Goal: Task Accomplishment & Management: Manage account settings

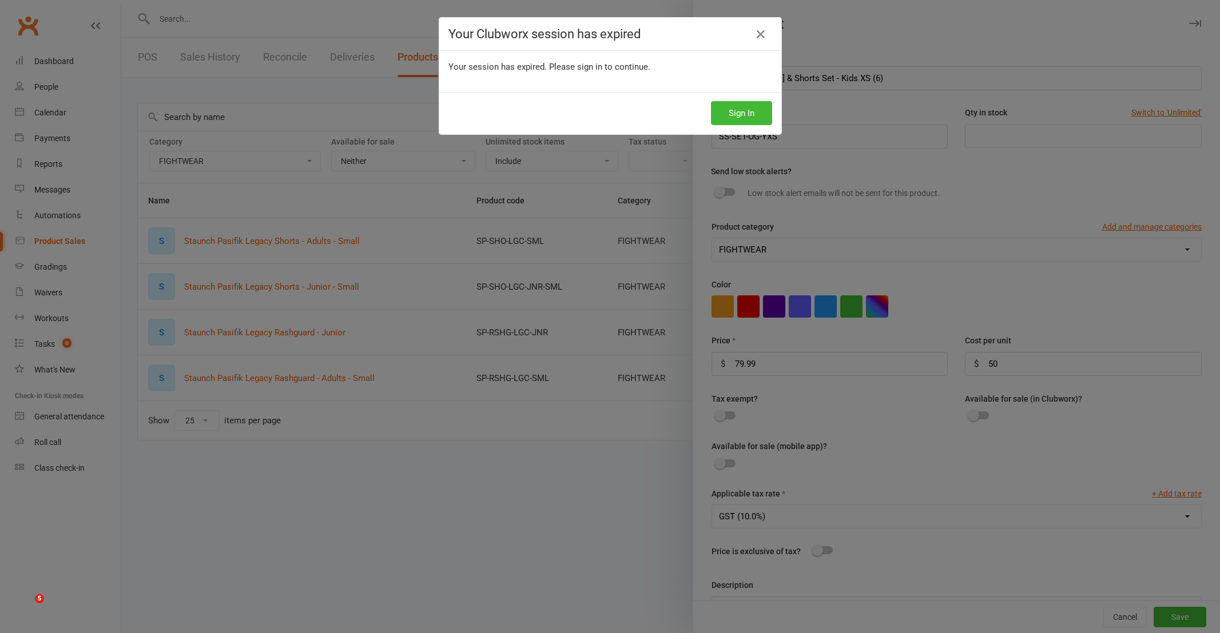
select select "3765"
select select "neither"
select select "25"
select select "3765"
select select "1511"
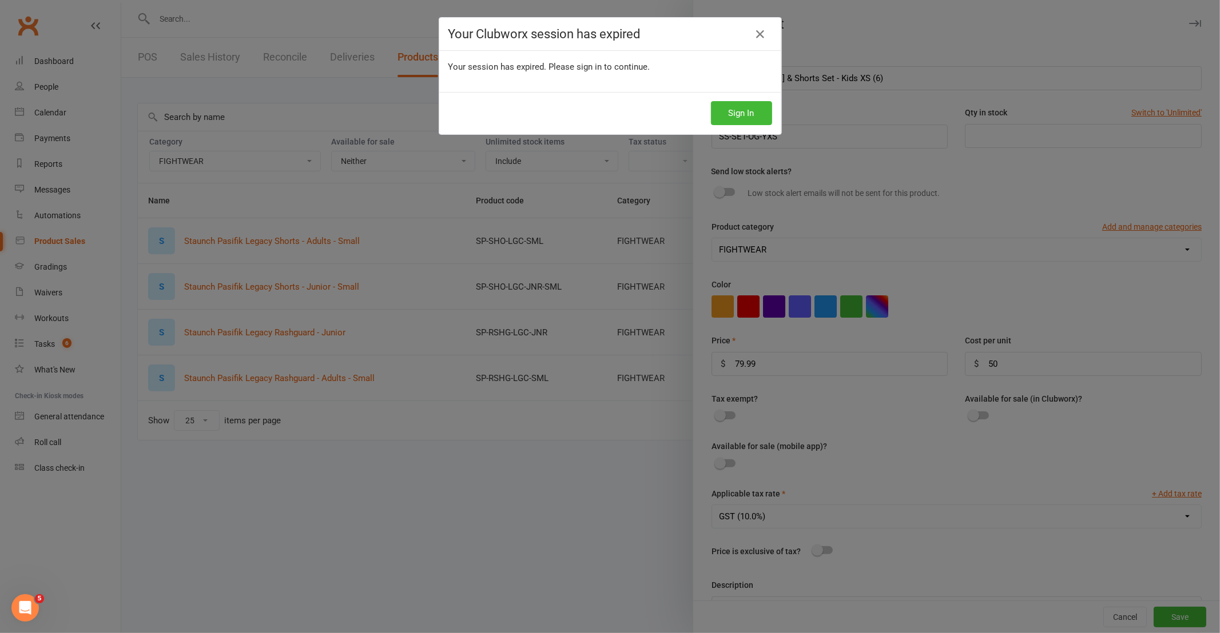
scroll to position [50, 0]
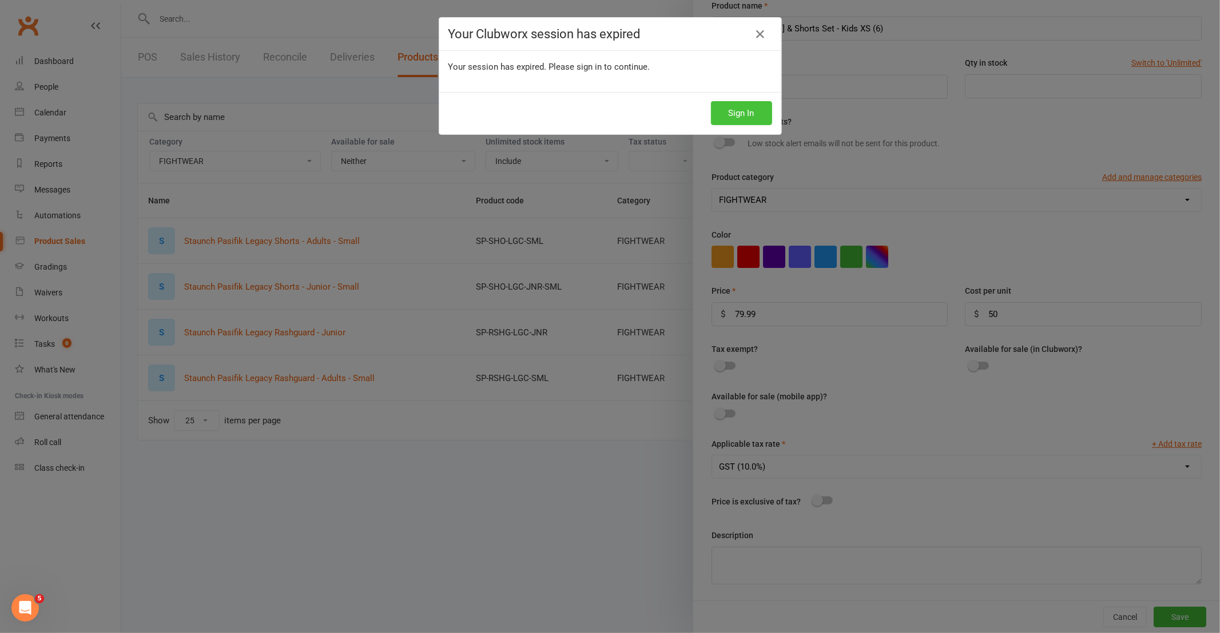
click at [739, 115] on button "Sign In" at bounding box center [741, 113] width 61 height 24
click at [755, 111] on button "Sign In" at bounding box center [741, 113] width 61 height 24
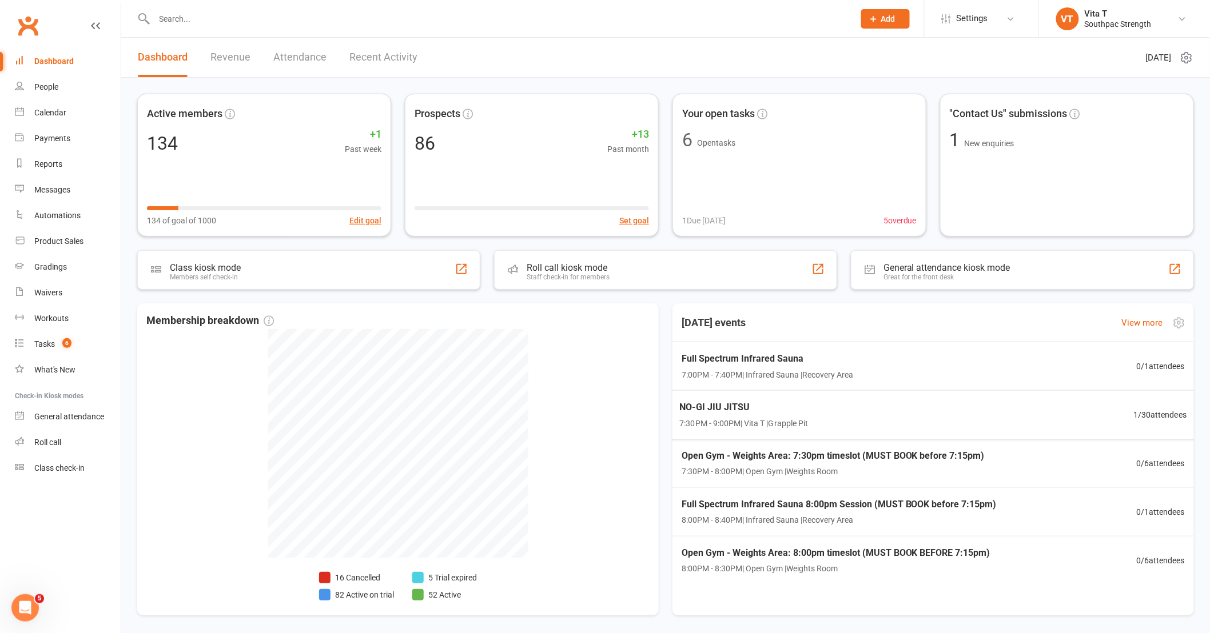
click at [719, 402] on span "NO-GI JIU JITSU" at bounding box center [744, 407] width 129 height 15
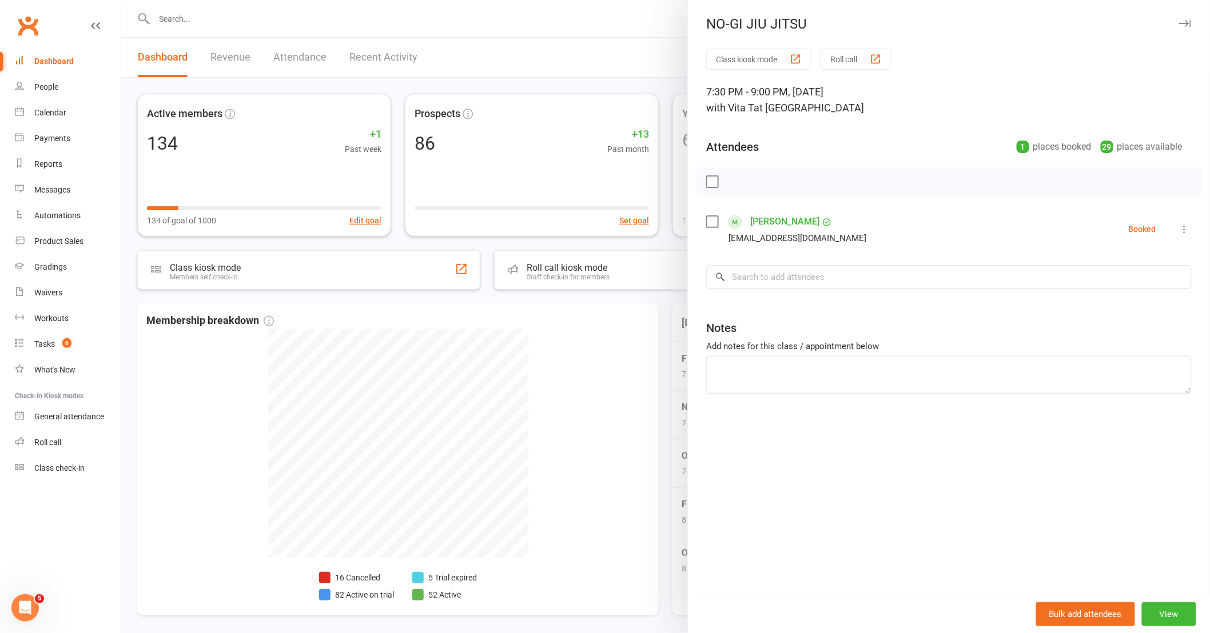
click at [619, 383] on div at bounding box center [665, 316] width 1089 height 633
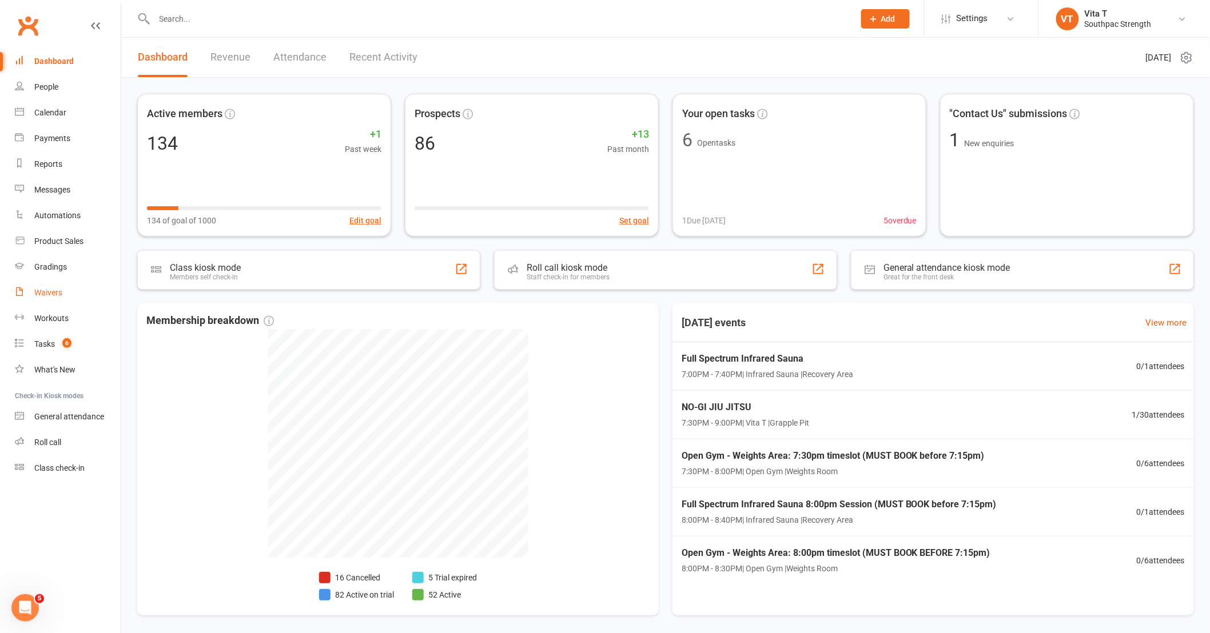
click at [54, 292] on div "Waivers" at bounding box center [48, 292] width 28 height 9
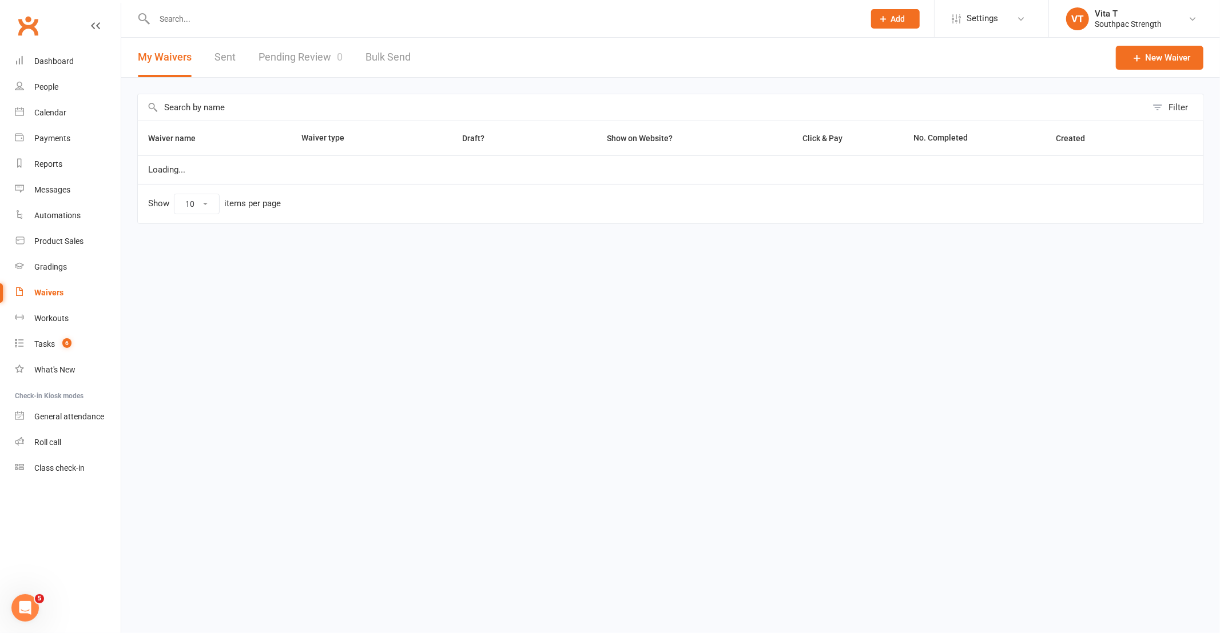
select select "100"
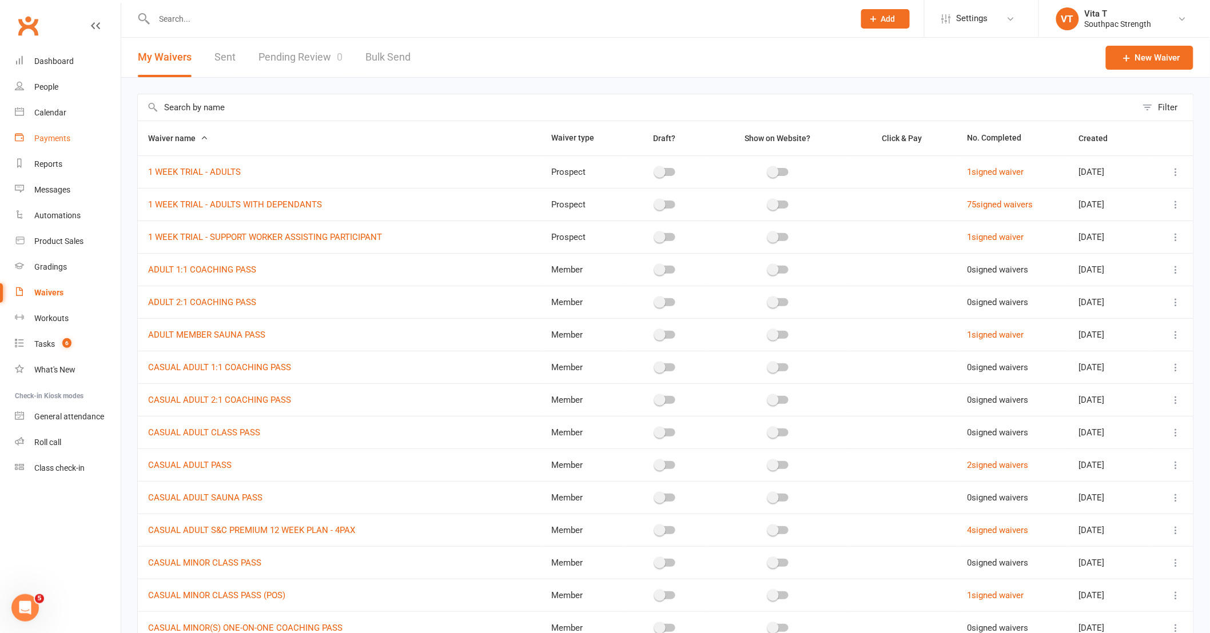
click at [54, 143] on link "Payments" at bounding box center [68, 139] width 106 height 26
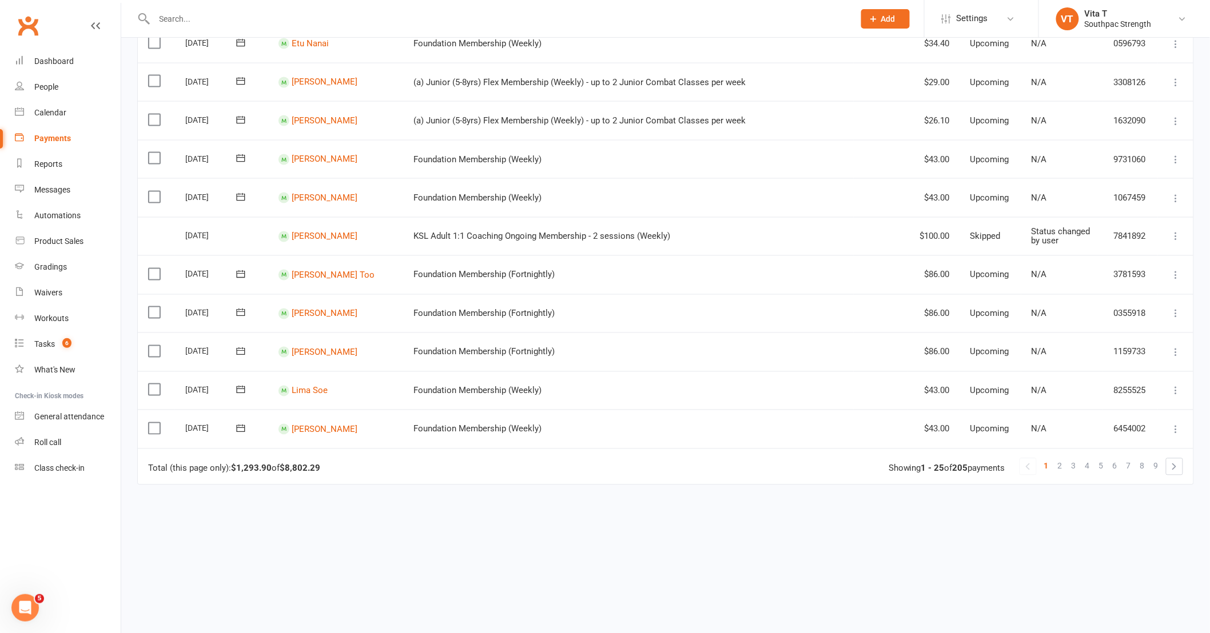
scroll to position [712, 0]
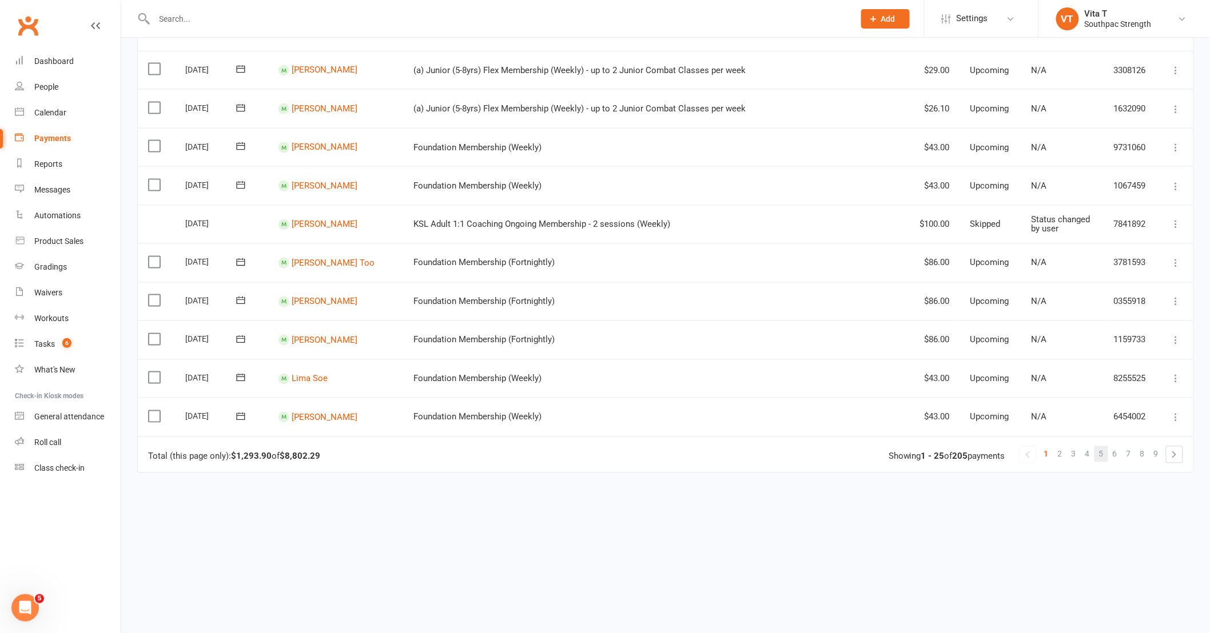
click at [1107, 458] on link "5" at bounding box center [1101, 455] width 14 height 16
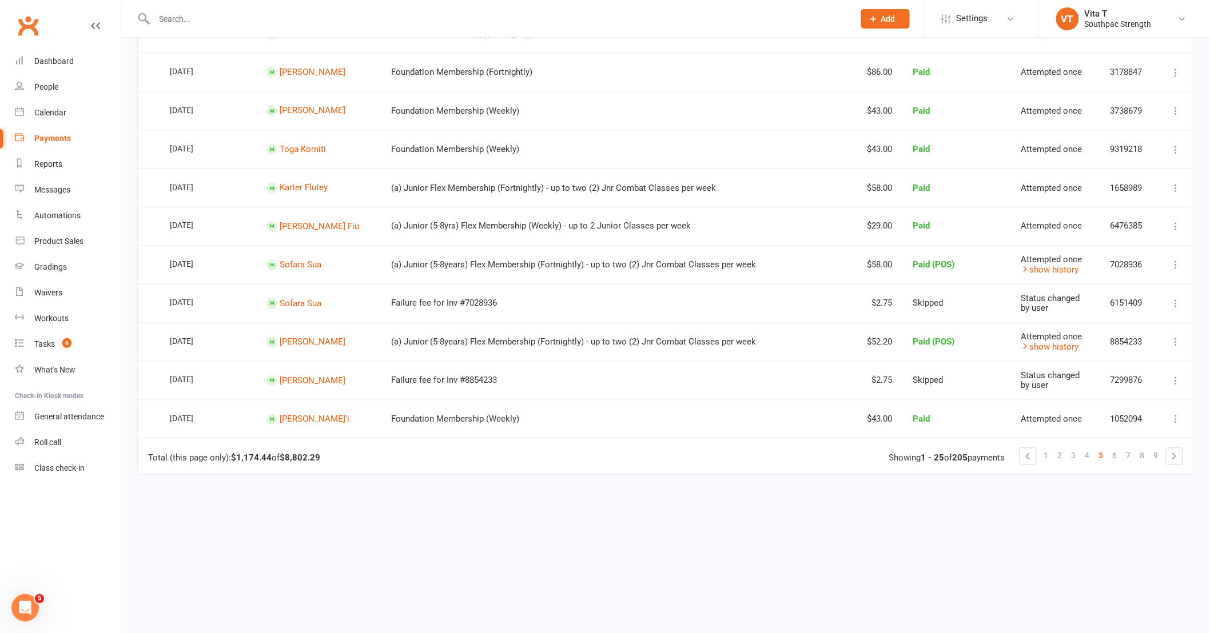
scroll to position [711, 0]
click at [1091, 453] on link "4" at bounding box center [1088, 455] width 14 height 16
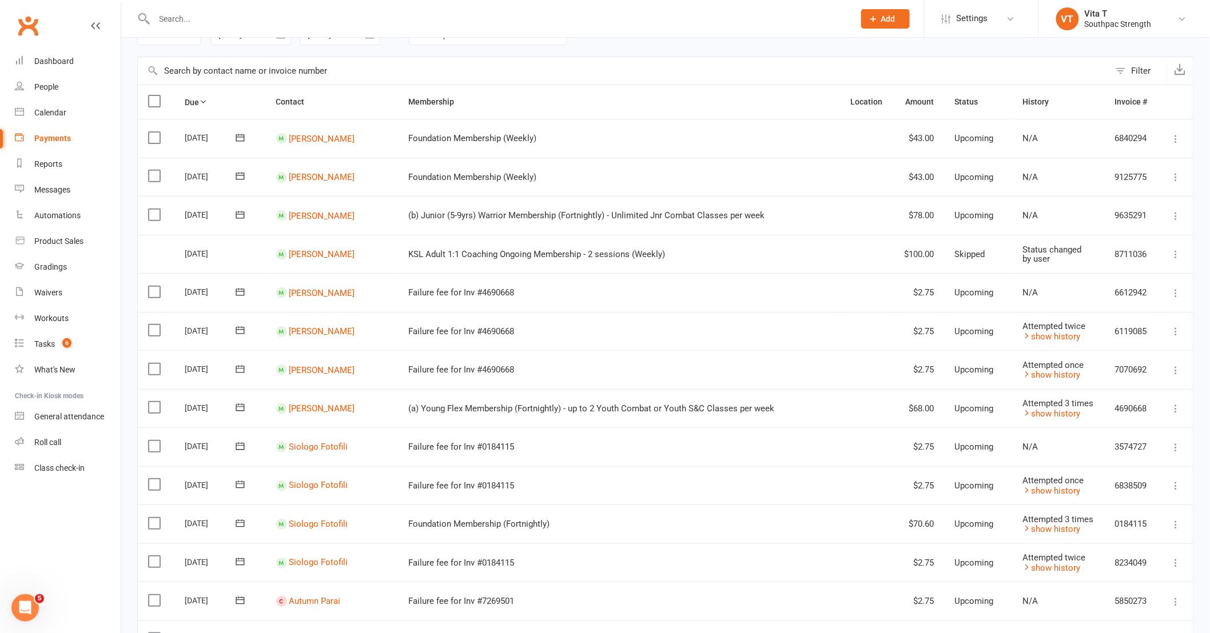
scroll to position [63, 0]
click at [1174, 376] on button at bounding box center [1176, 372] width 14 height 14
click at [1135, 467] on link "Skip" at bounding box center [1125, 462] width 113 height 23
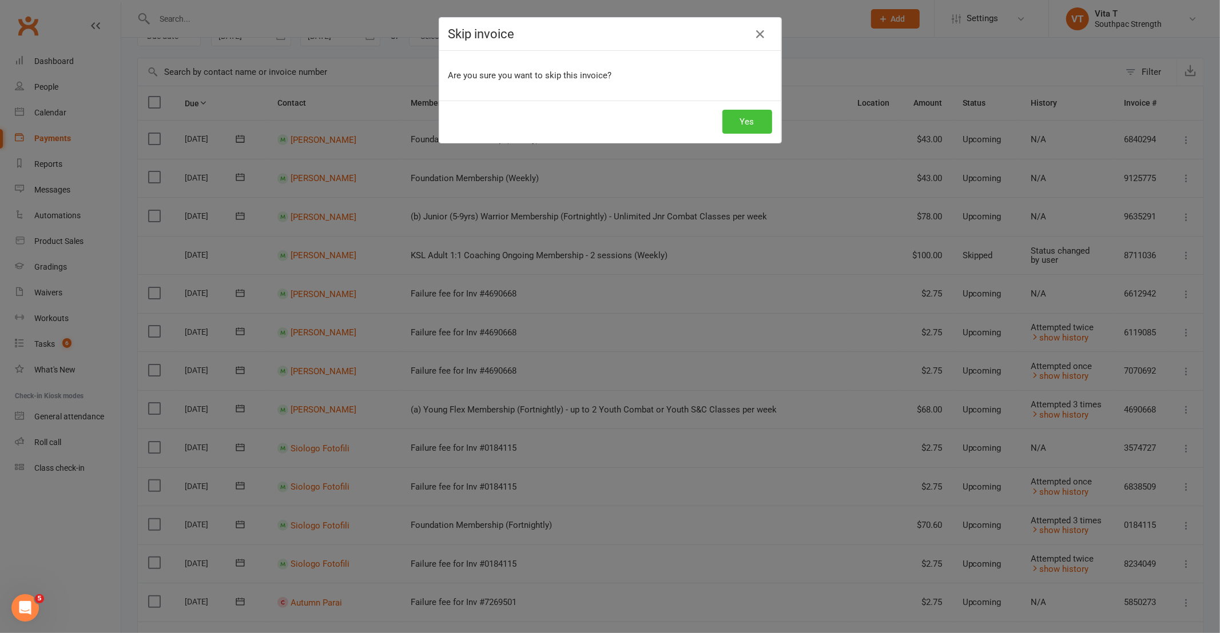
click at [752, 113] on button "Yes" at bounding box center [747, 122] width 50 height 24
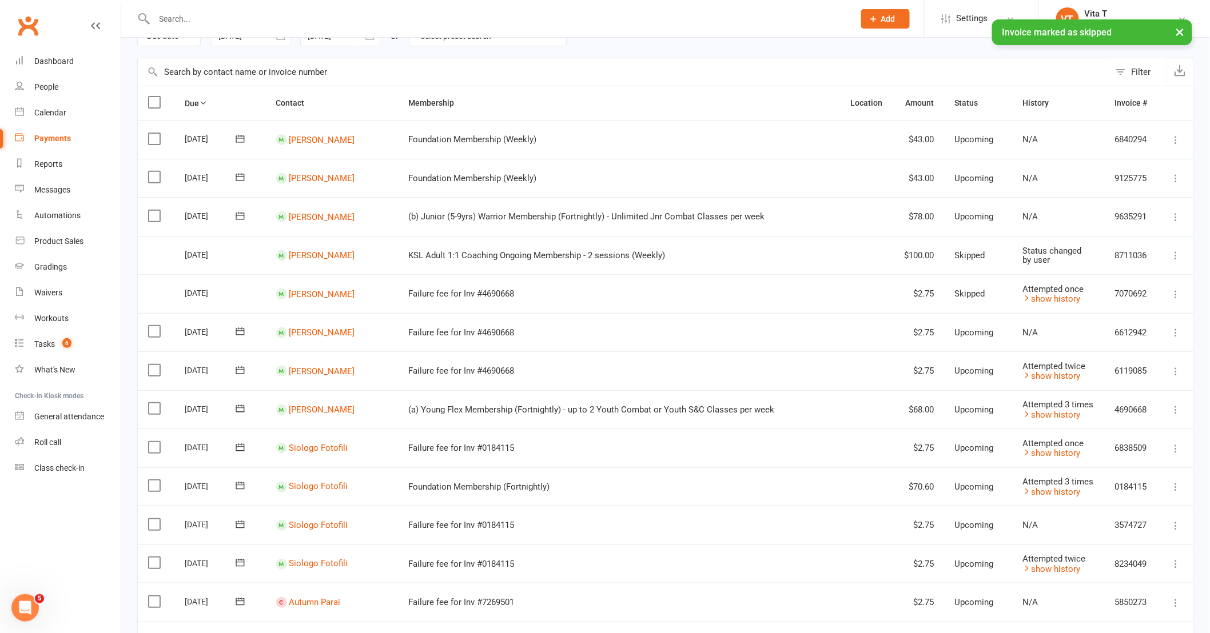
click at [1168, 330] on td "Mark as Paid (Cash) Mark as Paid (POS) Mark as Paid (Other) Skip Change amount …" at bounding box center [1175, 332] width 35 height 39
click at [1178, 336] on icon at bounding box center [1175, 332] width 11 height 11
click at [1127, 425] on link "Skip" at bounding box center [1125, 423] width 113 height 23
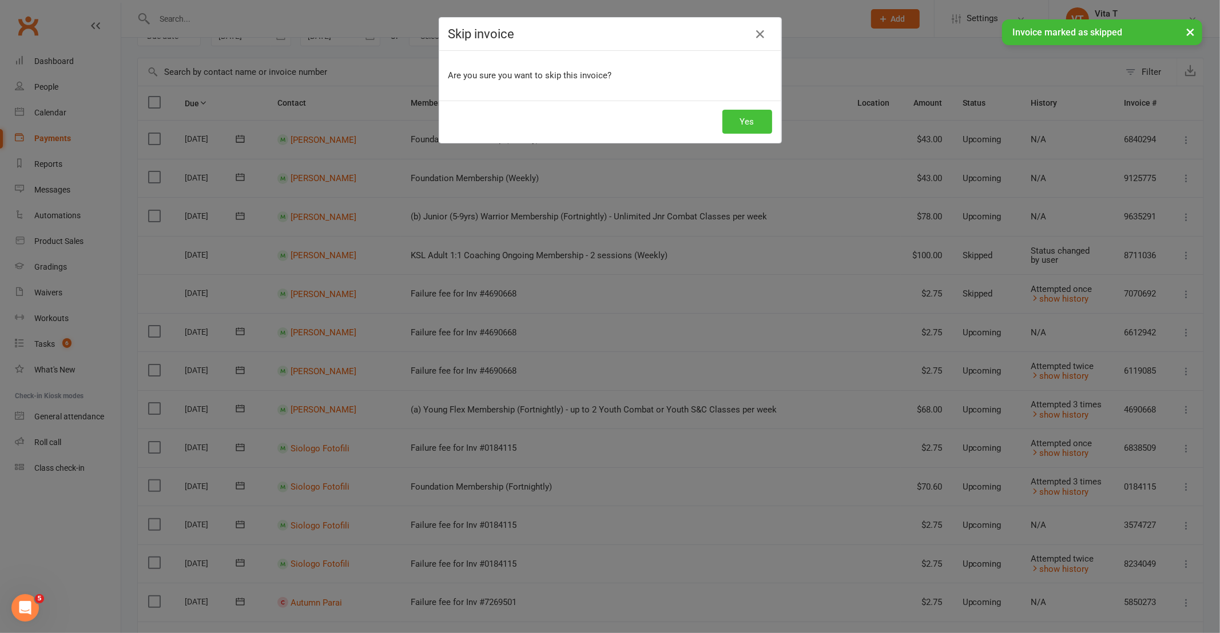
click at [762, 134] on button "Yes" at bounding box center [747, 122] width 50 height 24
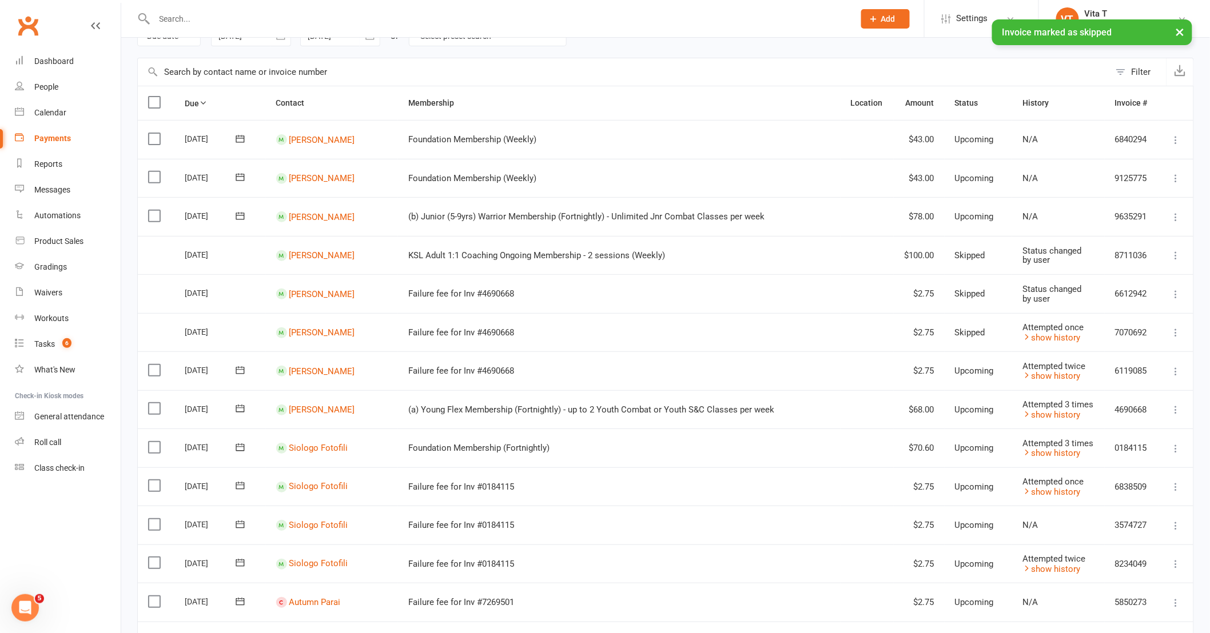
click at [1178, 292] on icon at bounding box center [1175, 294] width 11 height 11
click at [847, 358] on td at bounding box center [866, 371] width 53 height 39
click at [1179, 369] on icon at bounding box center [1175, 371] width 11 height 11
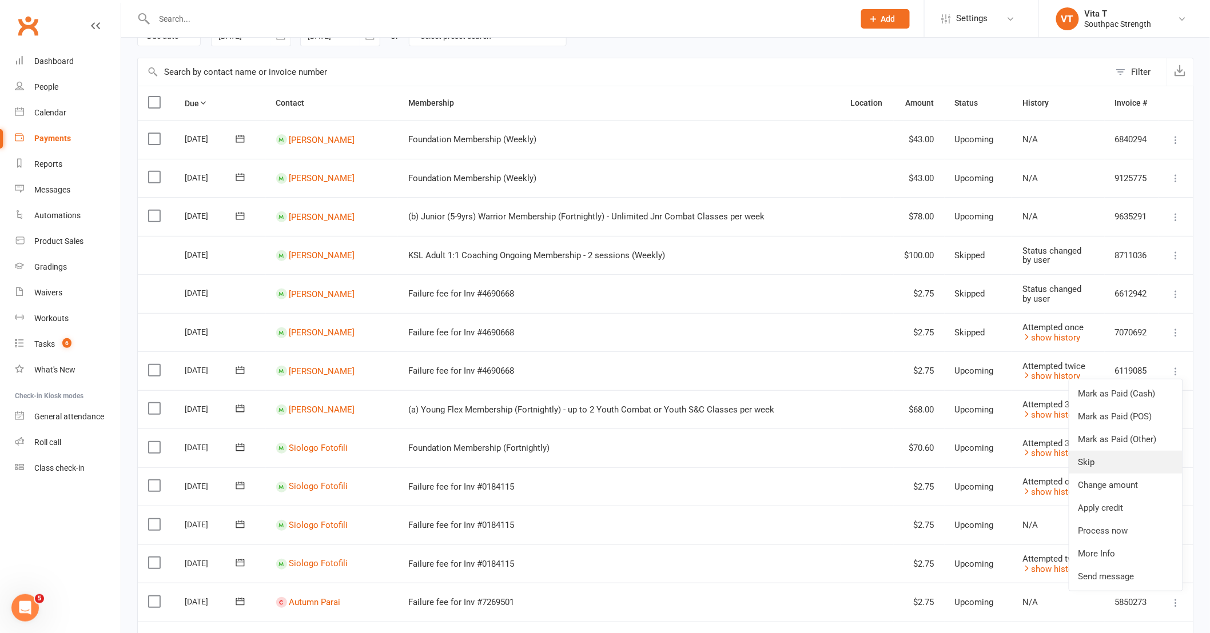
click at [1134, 463] on link "Skip" at bounding box center [1125, 462] width 113 height 23
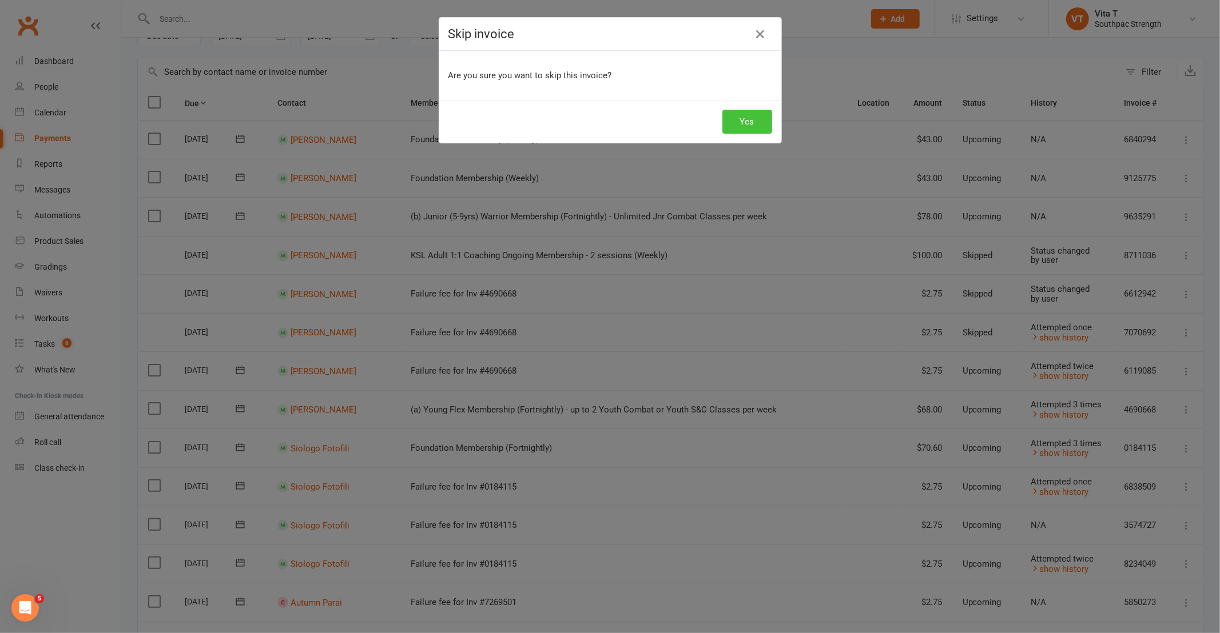
click at [741, 127] on button "Yes" at bounding box center [747, 122] width 50 height 24
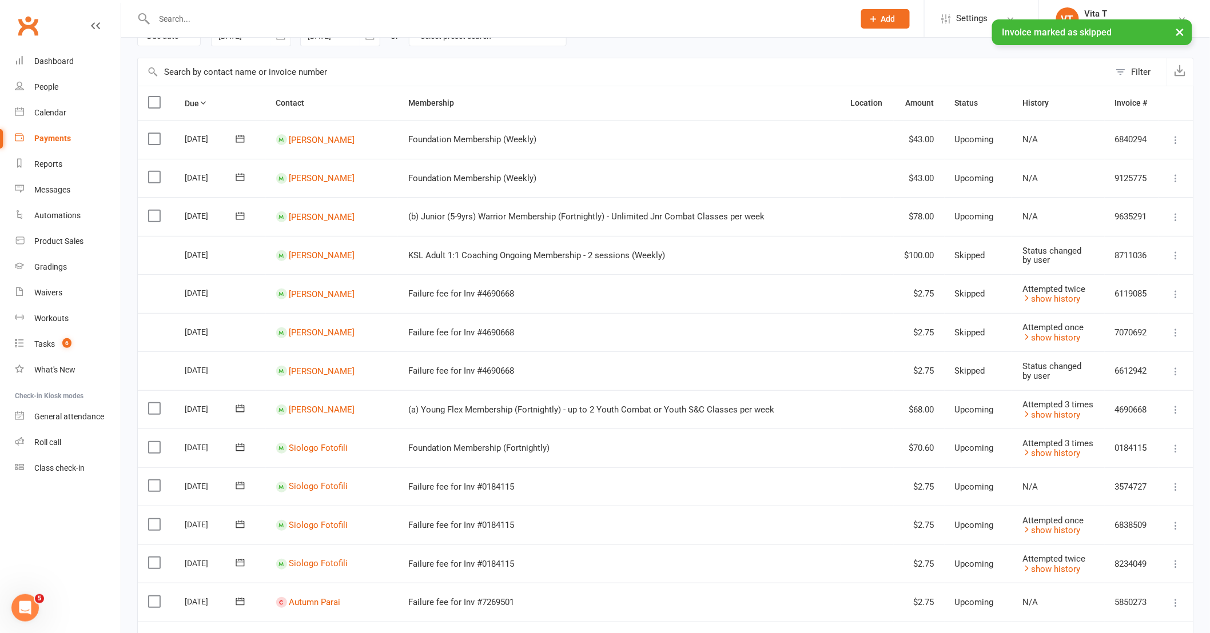
click at [1175, 507] on td "Mark as Paid (Cash) Mark as Paid (POS) Mark as Paid (Other) Skip Change amount …" at bounding box center [1175, 525] width 35 height 39
click at [1176, 489] on icon at bounding box center [1175, 486] width 11 height 11
click at [1122, 573] on link "Skip" at bounding box center [1125, 578] width 113 height 23
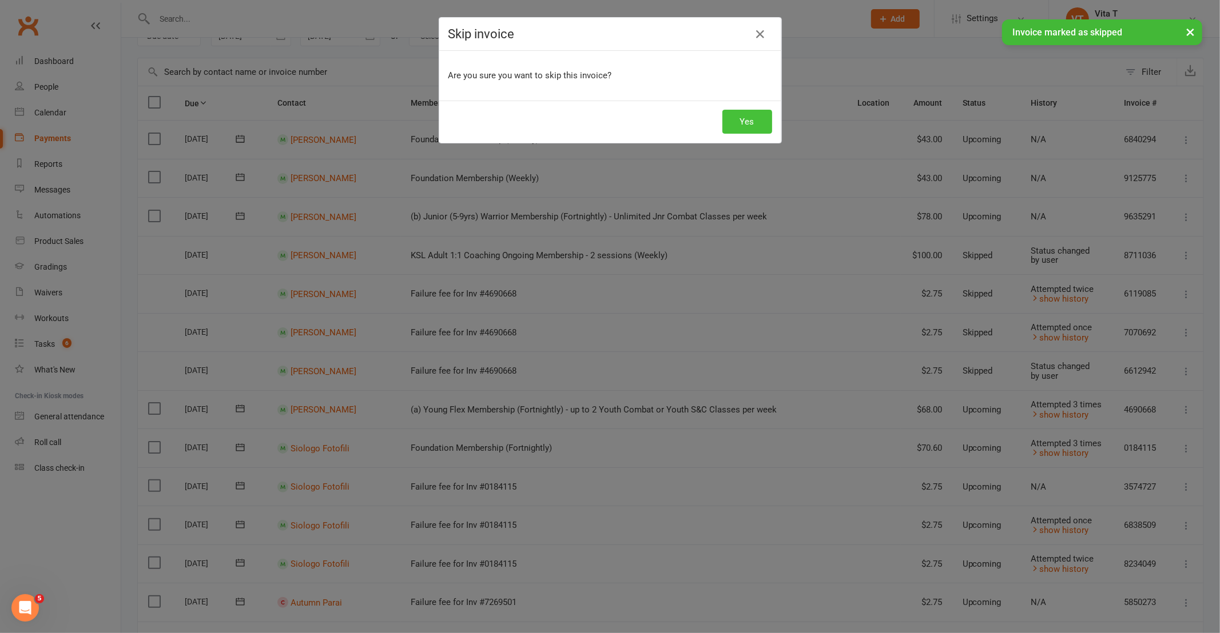
click at [758, 122] on button "Yes" at bounding box center [747, 122] width 50 height 24
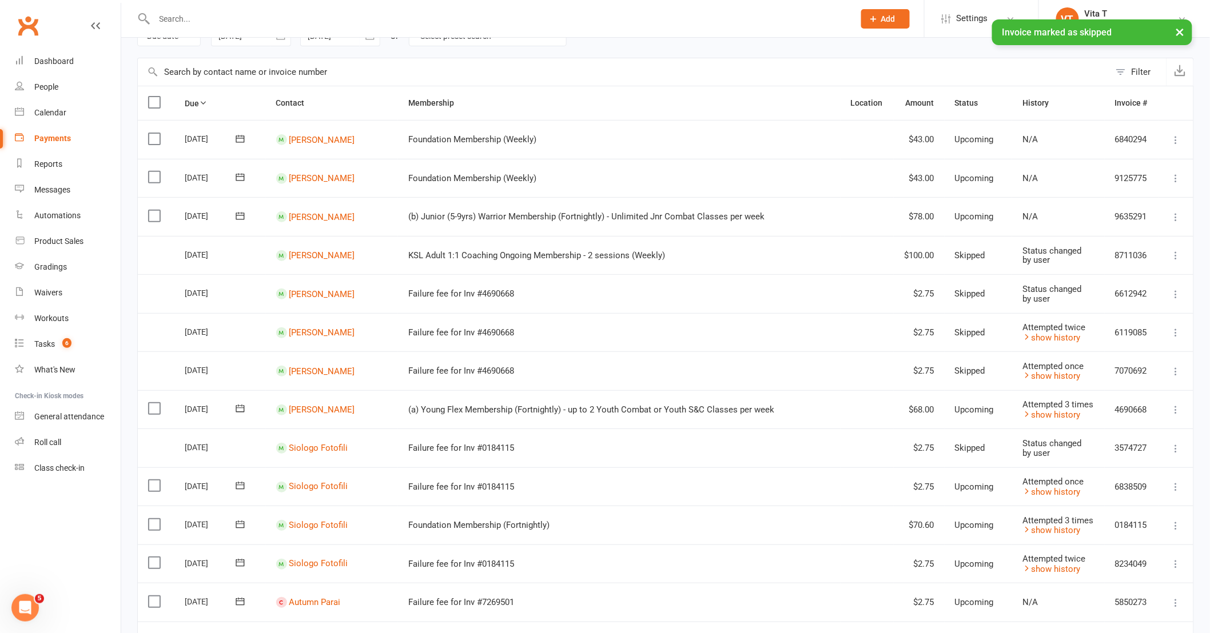
click at [1178, 482] on icon at bounding box center [1175, 486] width 11 height 11
click at [1122, 575] on link "Skip" at bounding box center [1125, 578] width 113 height 23
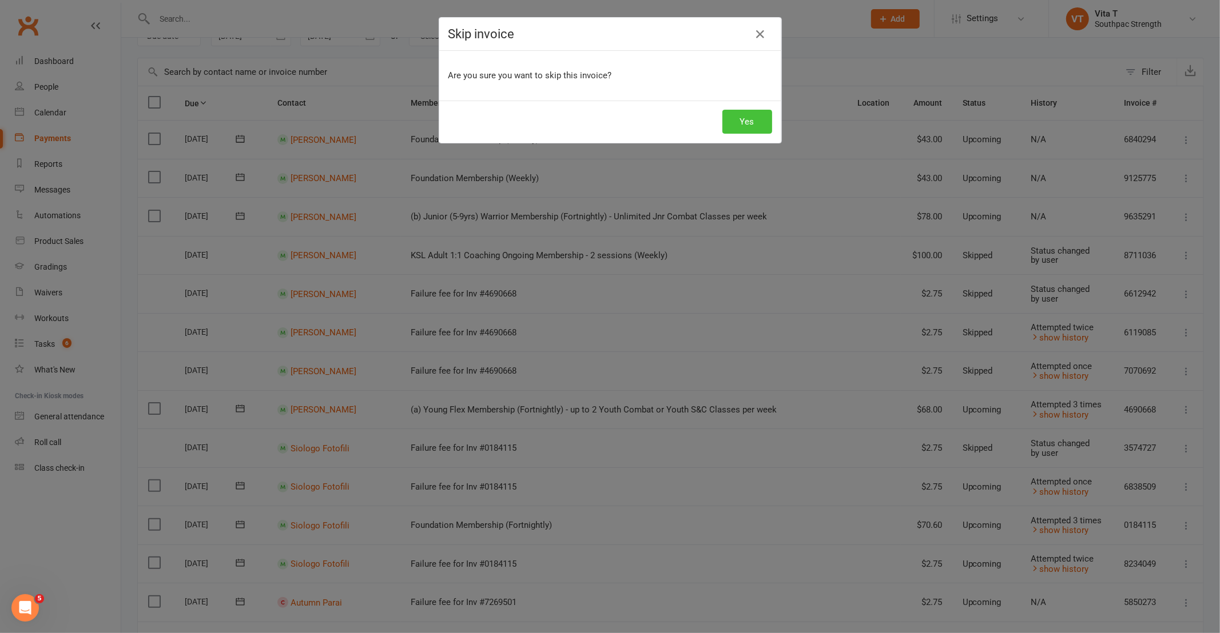
click at [754, 122] on button "Yes" at bounding box center [747, 122] width 50 height 24
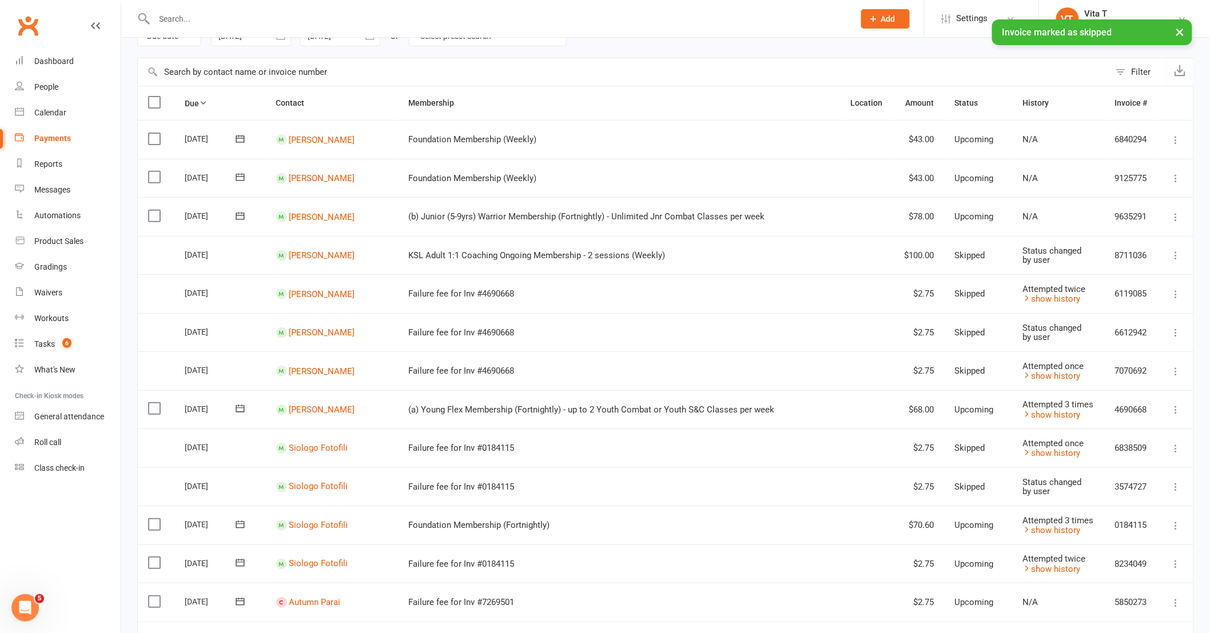
click at [1179, 524] on icon at bounding box center [1175, 525] width 11 height 11
click at [853, 481] on td at bounding box center [866, 487] width 53 height 39
click at [1178, 561] on icon at bounding box center [1175, 564] width 11 height 11
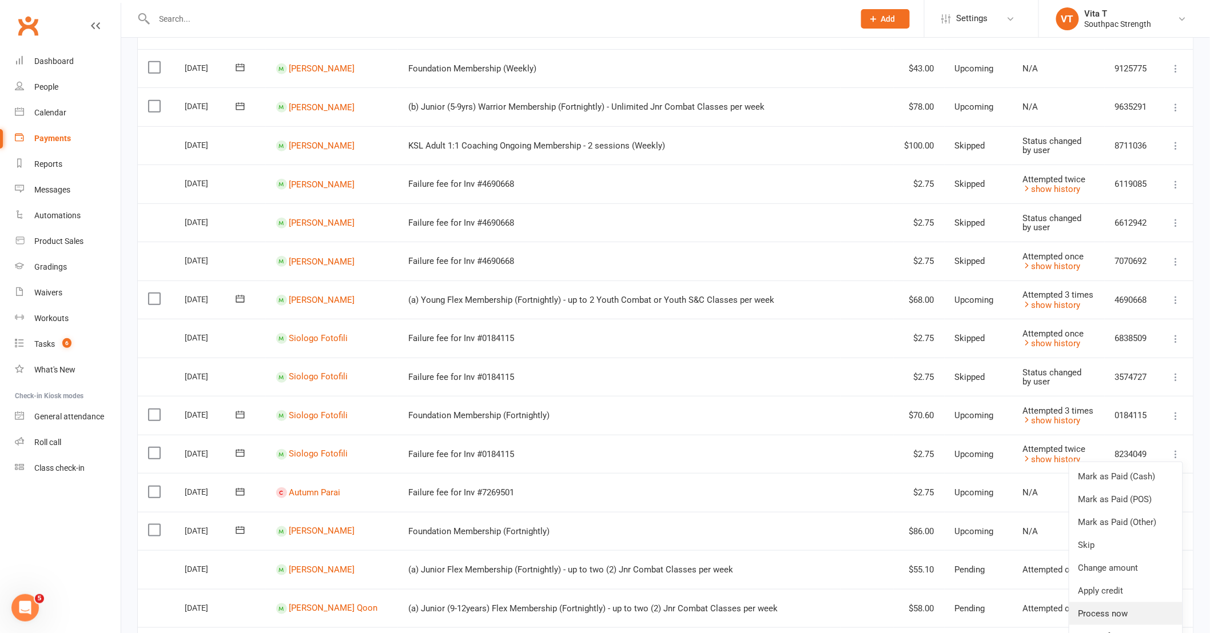
scroll to position [190, 0]
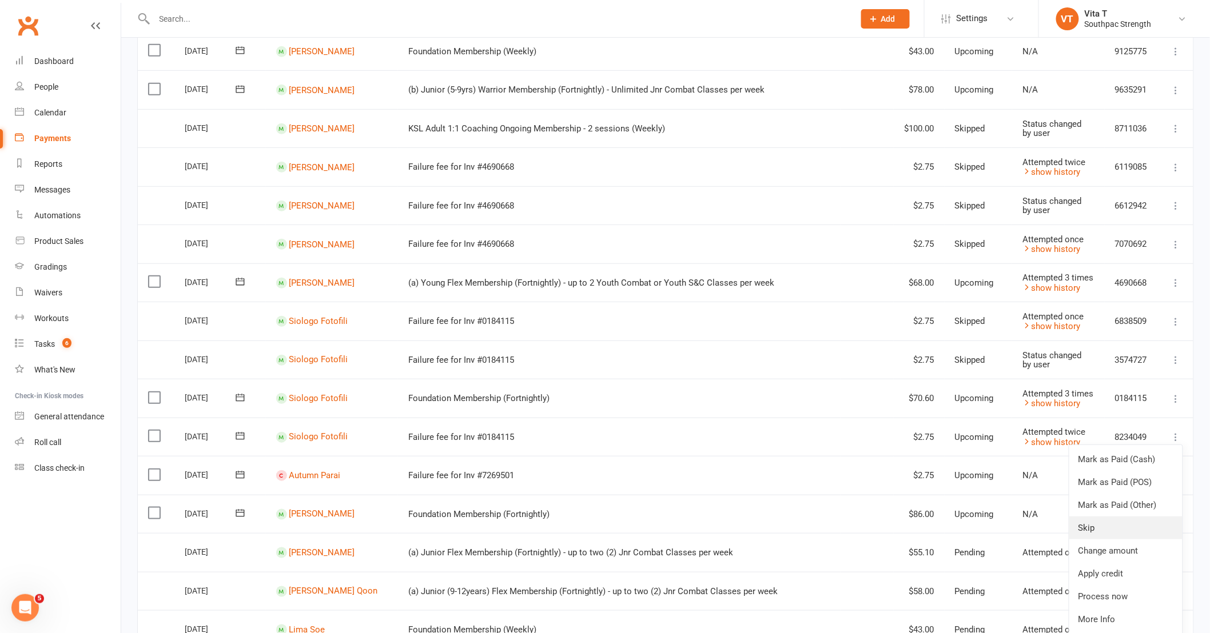
click at [1113, 531] on link "Skip" at bounding box center [1125, 528] width 113 height 23
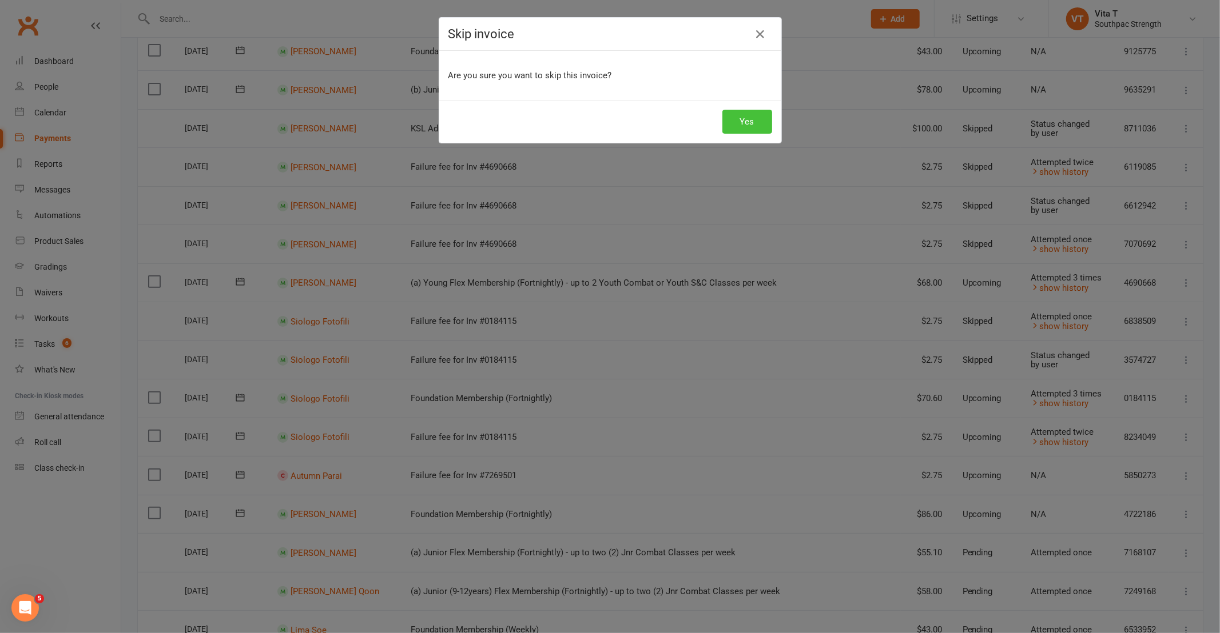
click at [745, 116] on button "Yes" at bounding box center [747, 122] width 50 height 24
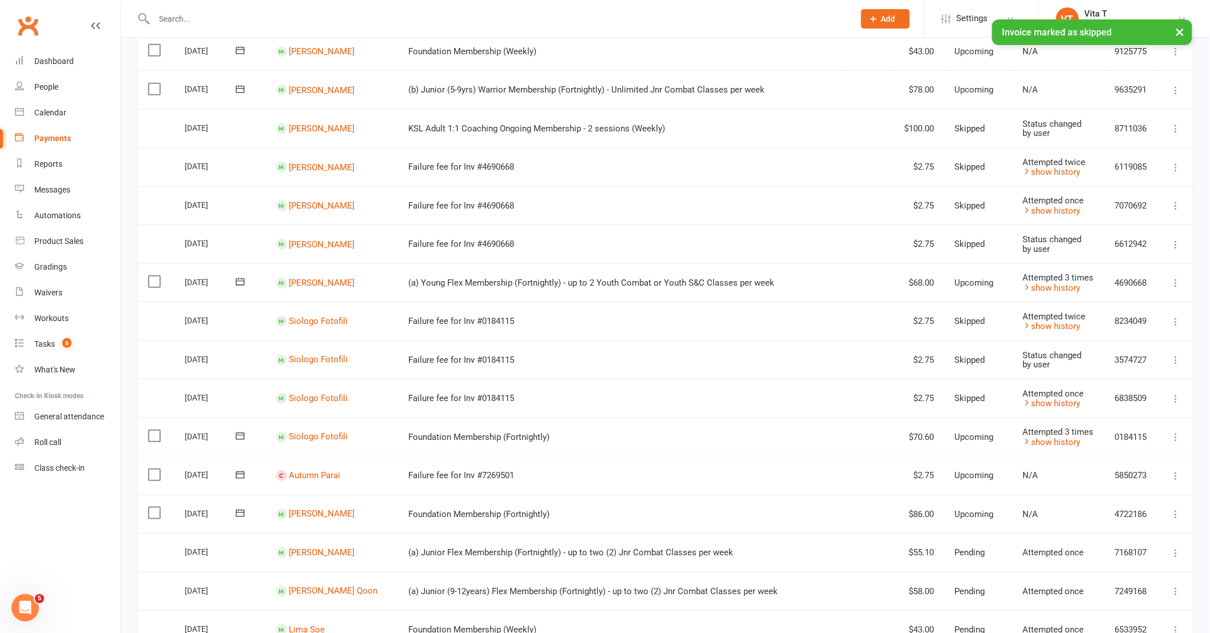
click at [1178, 480] on button at bounding box center [1176, 476] width 14 height 14
click at [1107, 580] on link "Change amount" at bounding box center [1125, 590] width 113 height 23
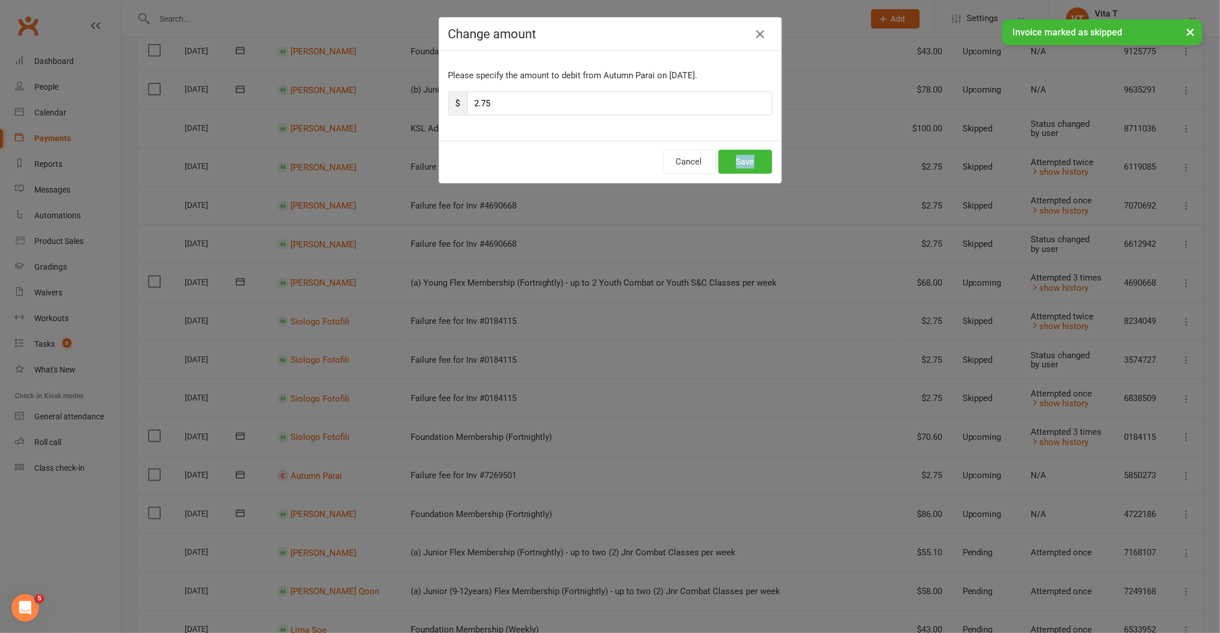
click at [1107, 580] on div "Change amount Please specify the amount to debit from Autumn Parai on Aug 13, 2…" at bounding box center [610, 316] width 1220 height 633
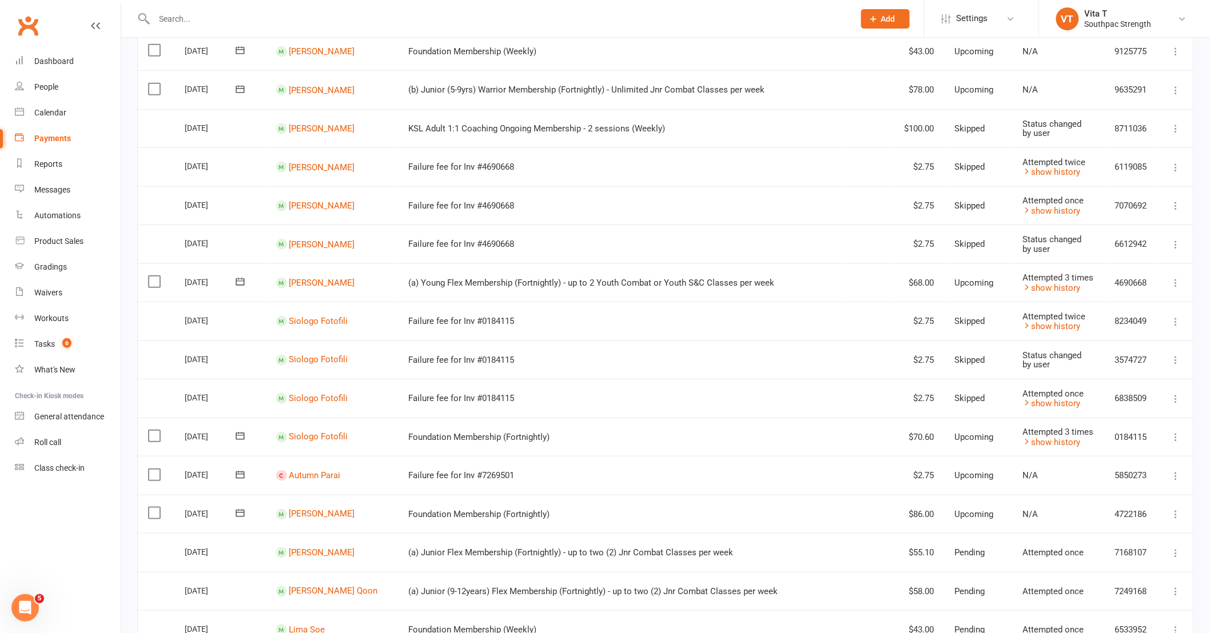
click at [1180, 477] on icon at bounding box center [1175, 476] width 11 height 11
click at [1122, 573] on link "Skip" at bounding box center [1125, 567] width 113 height 23
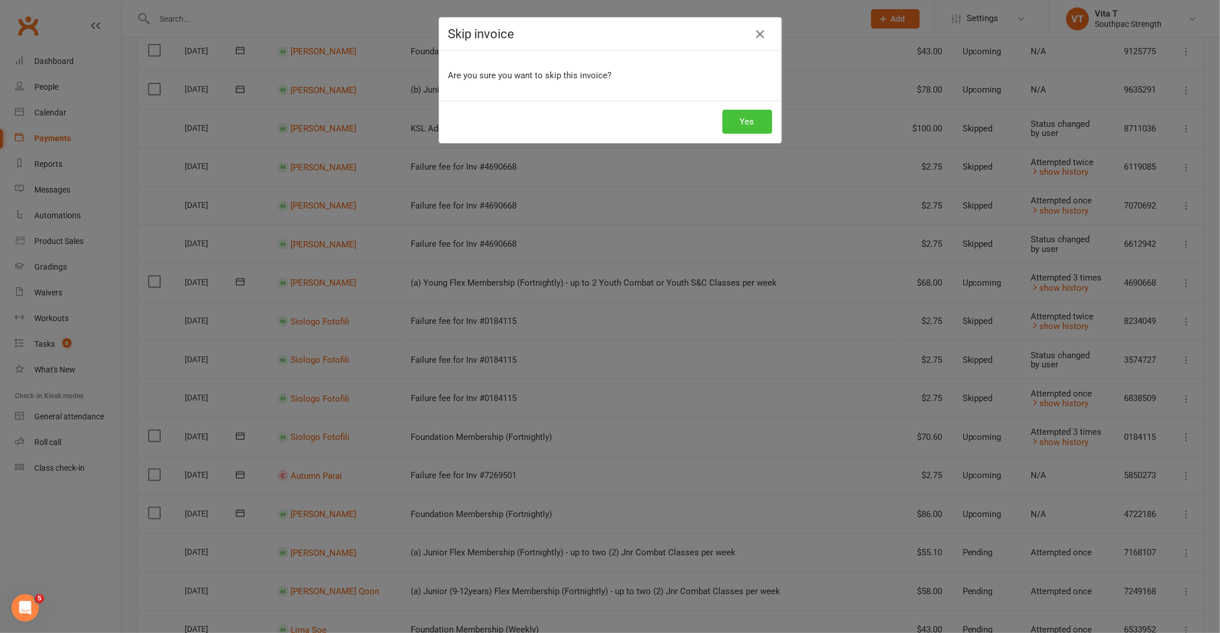
click at [759, 120] on button "Yes" at bounding box center [747, 122] width 50 height 24
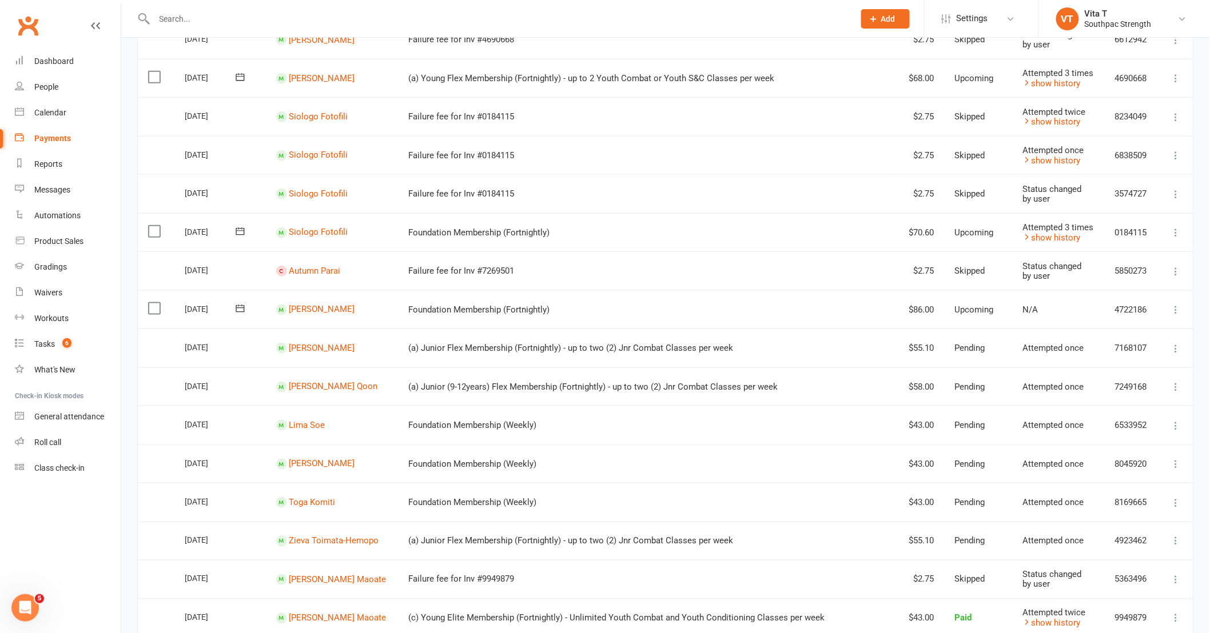
scroll to position [395, 0]
click at [32, 66] on link "Dashboard" at bounding box center [68, 62] width 106 height 26
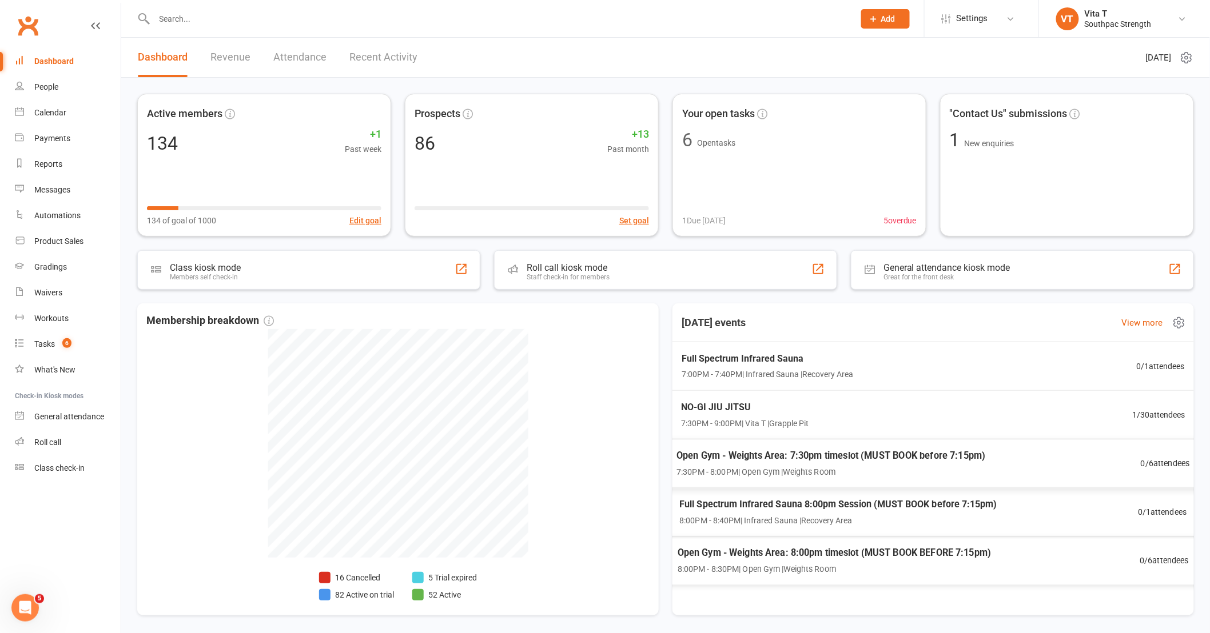
click at [998, 398] on div "NO-GI JIU JITSU 7:30PM - 9:00PM | Vita T | Grapple Pit 1 / 30 attendees" at bounding box center [933, 415] width 532 height 49
click at [1176, 18] on link "VT Vita T Southpac Strength" at bounding box center [1124, 18] width 137 height 23
click at [49, 110] on div "Calendar" at bounding box center [50, 112] width 32 height 9
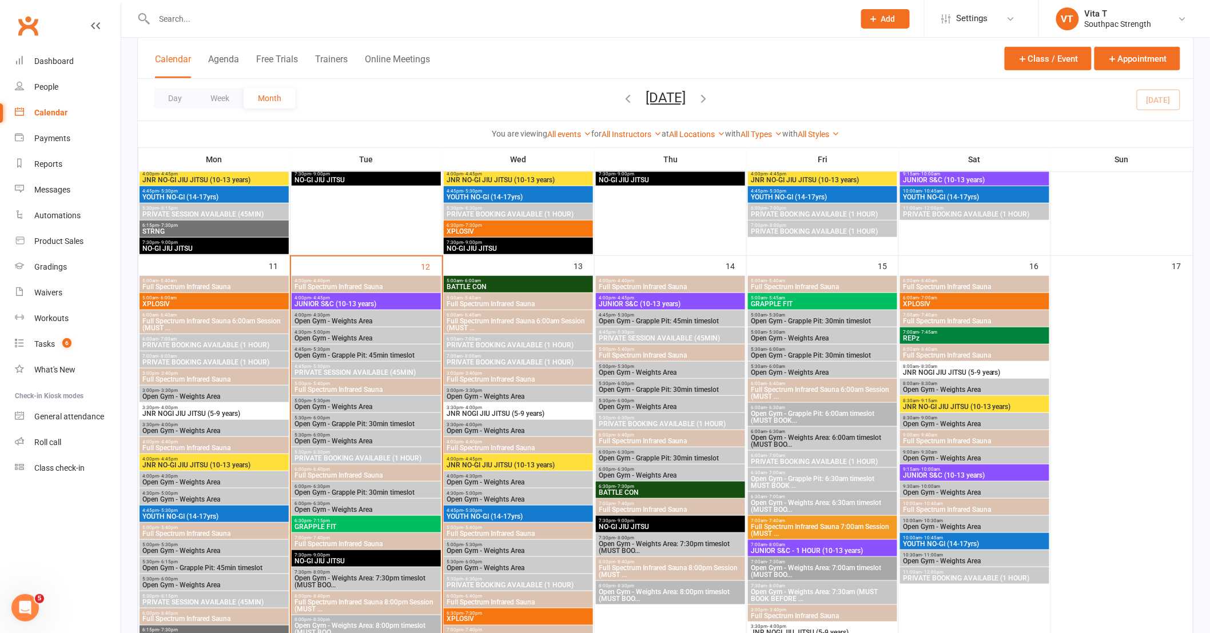
scroll to position [254, 0]
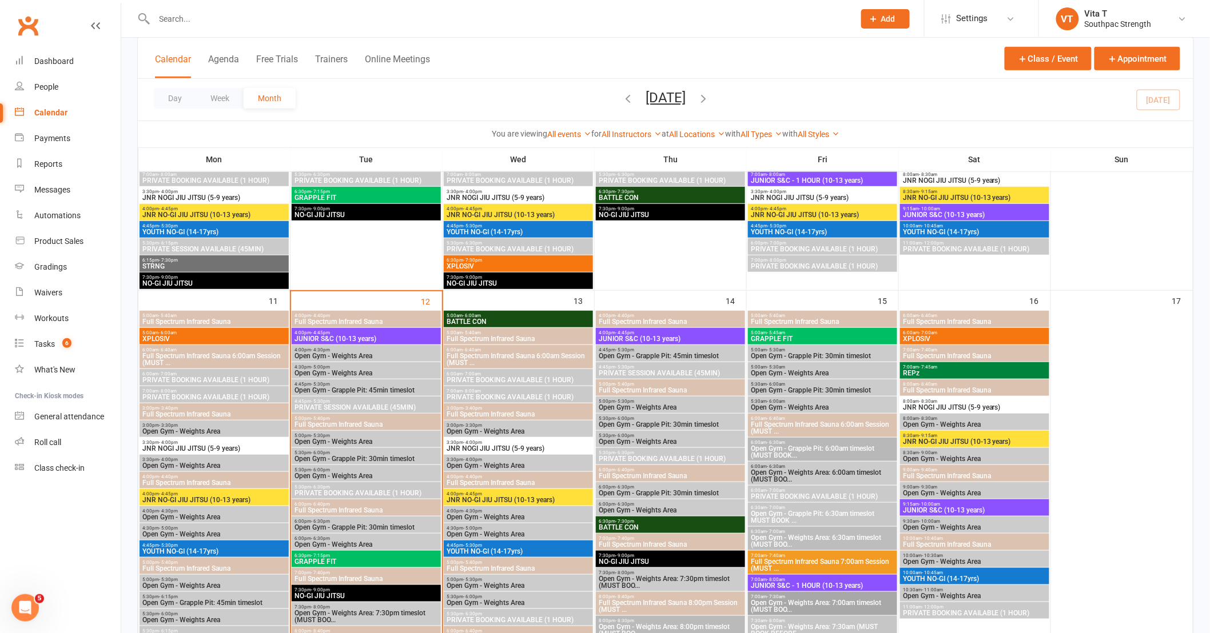
click at [524, 317] on span "5:00am - 6:00am" at bounding box center [518, 315] width 145 height 5
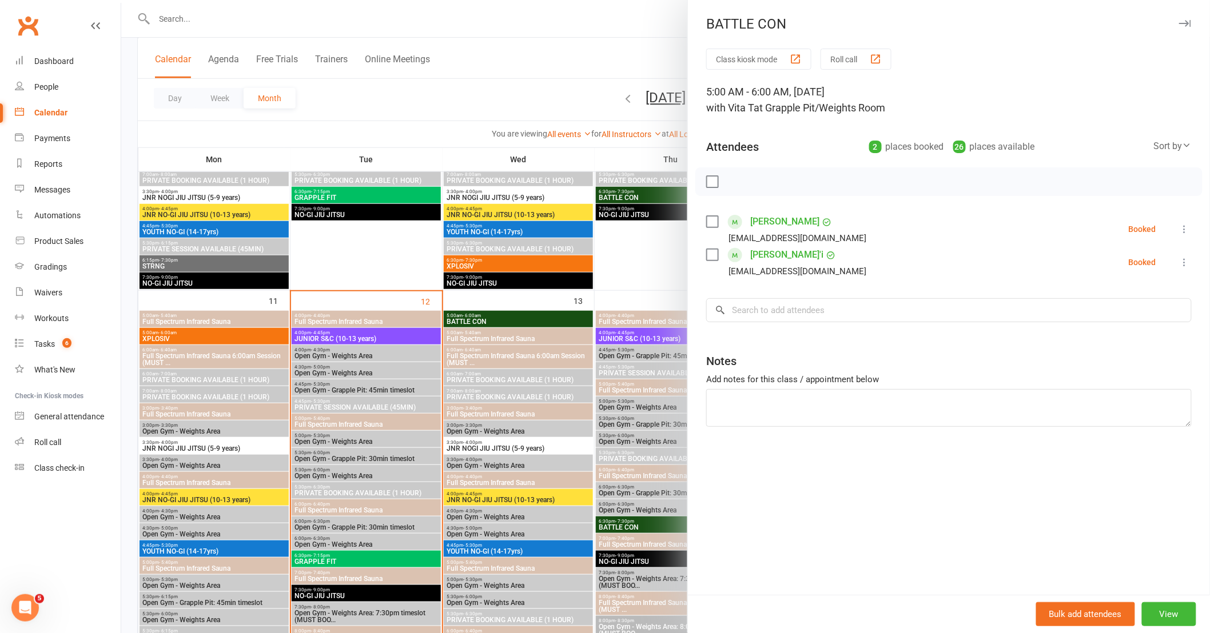
click at [529, 498] on div at bounding box center [665, 316] width 1089 height 633
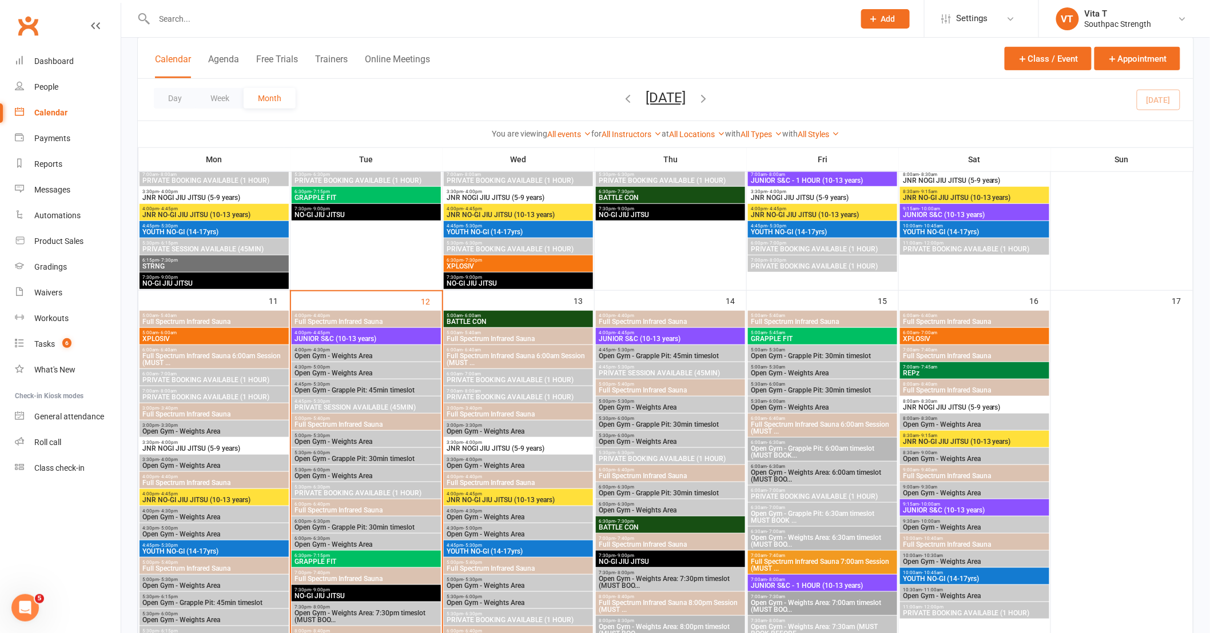
click at [529, 445] on span "JNR NOGI JIU JITSU (5-9 years)" at bounding box center [518, 448] width 145 height 7
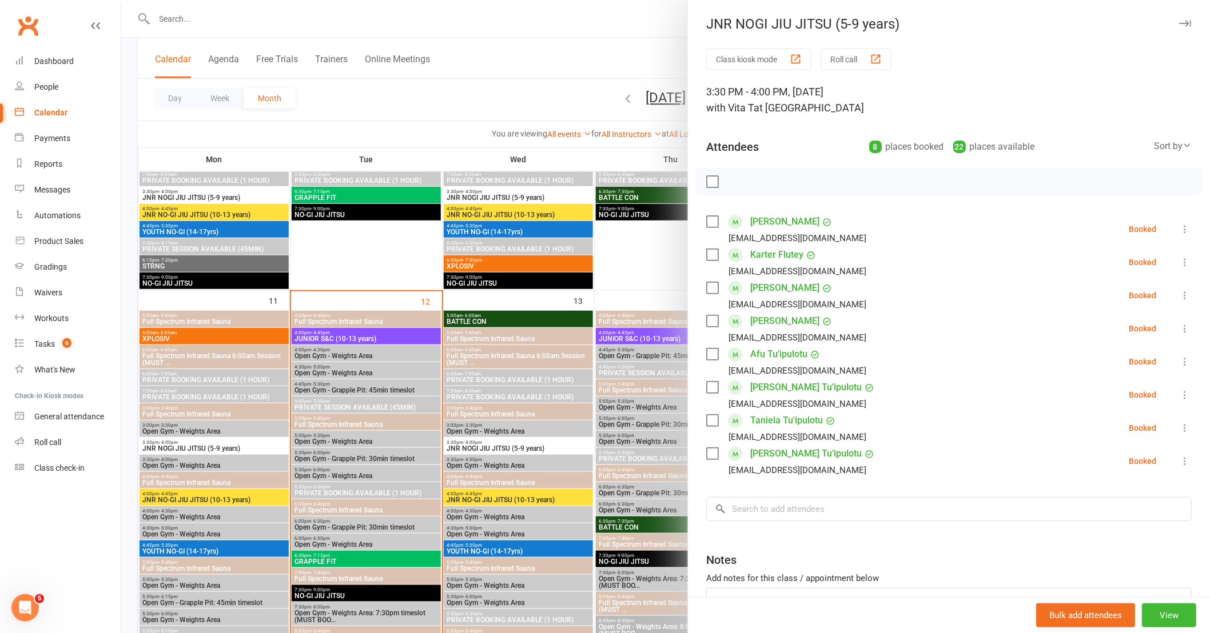
click at [95, 541] on nav "Clubworx Dashboard People Calendar Payments Reports Messages Automations Produc…" at bounding box center [60, 319] width 121 height 633
click at [138, 136] on div at bounding box center [665, 316] width 1089 height 633
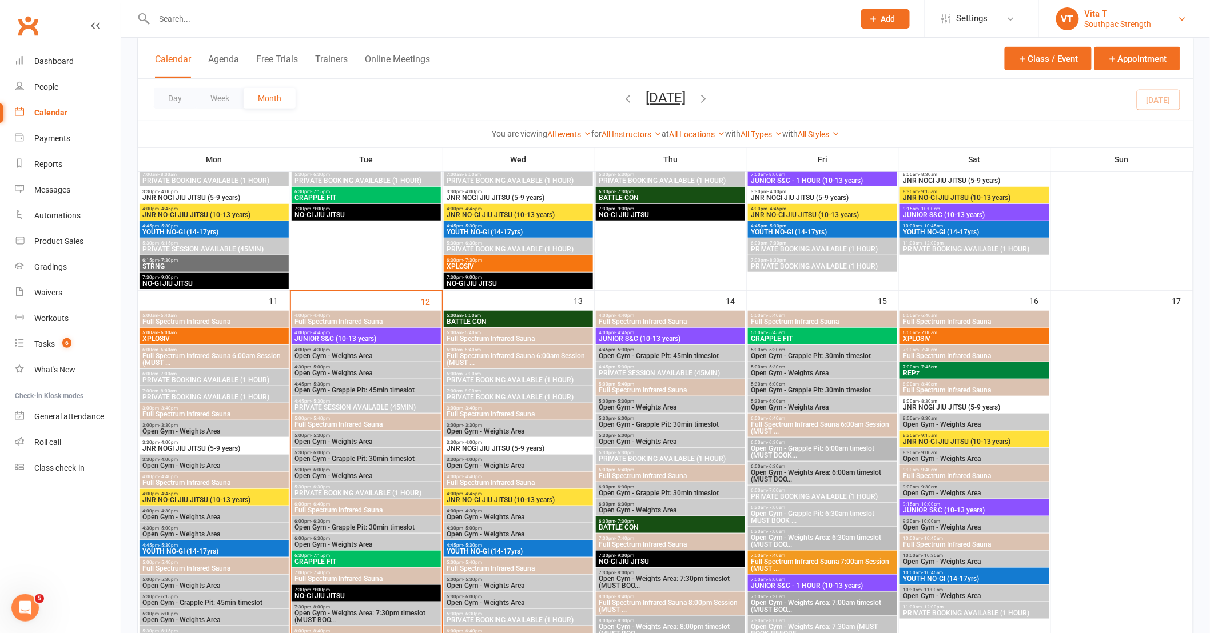
click at [1170, 15] on link "VT Vita T Southpac Strength" at bounding box center [1124, 18] width 137 height 23
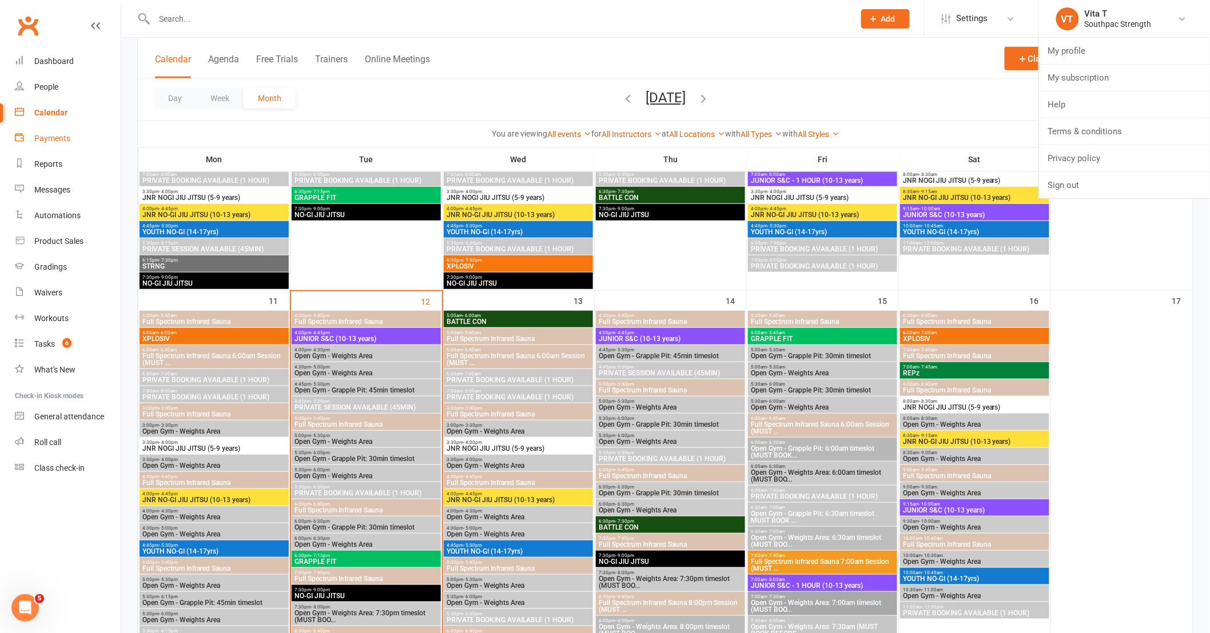
click at [55, 145] on link "Payments" at bounding box center [68, 139] width 106 height 26
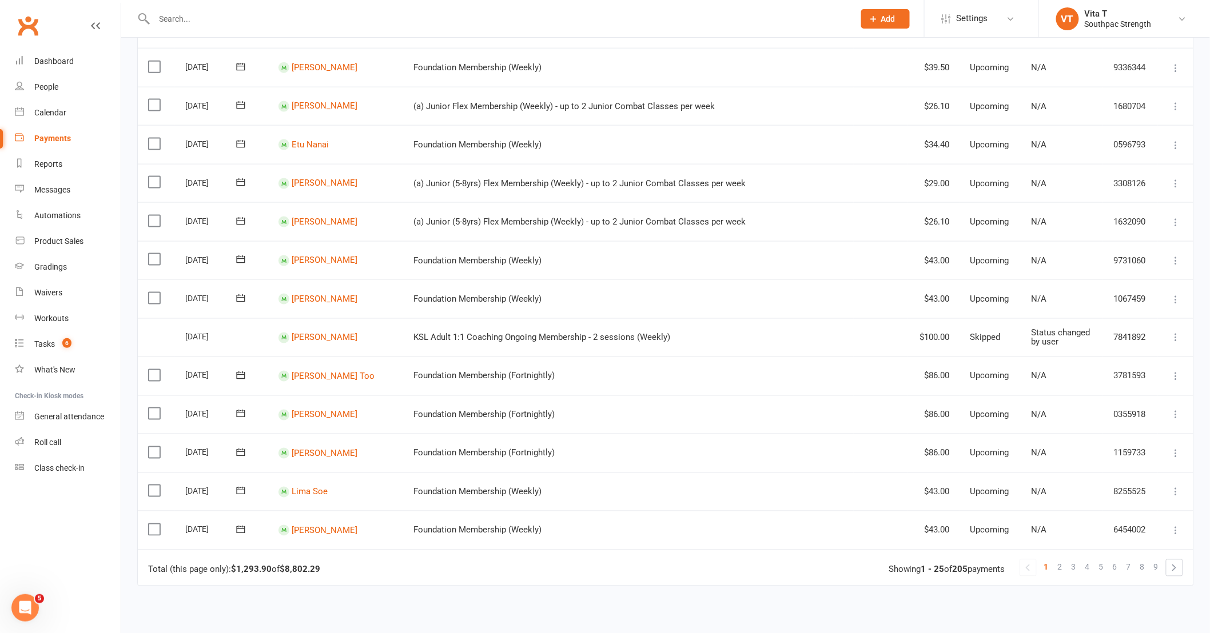
scroll to position [635, 0]
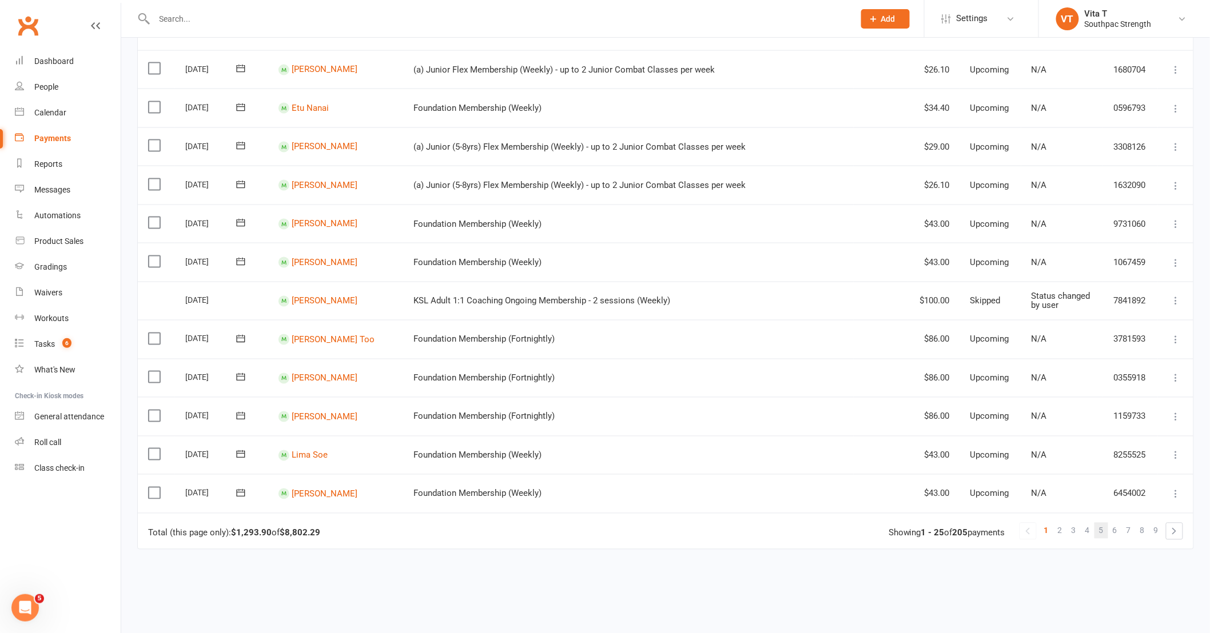
click at [1098, 529] on link "5" at bounding box center [1101, 531] width 14 height 16
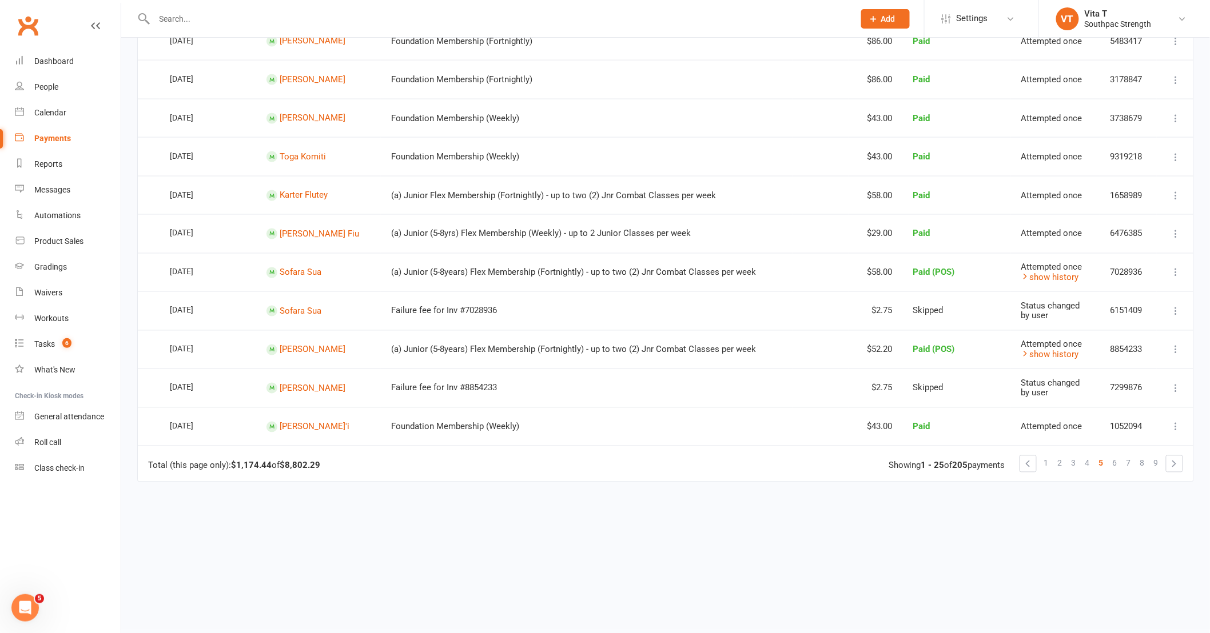
scroll to position [711, 0]
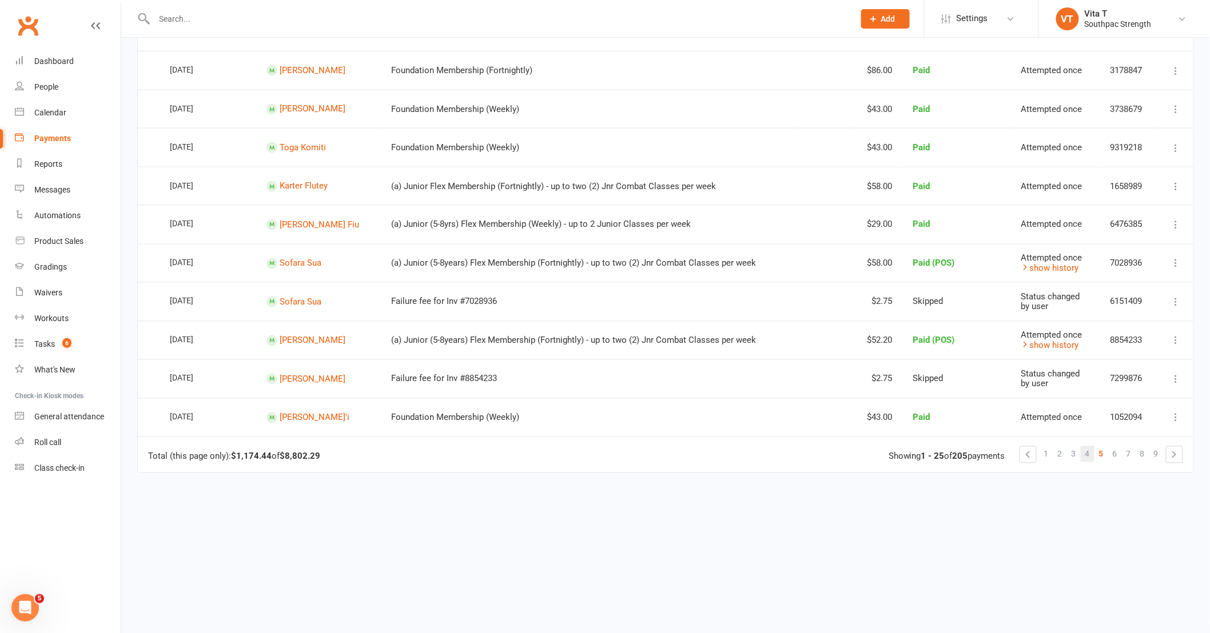
click at [1087, 454] on span "4" at bounding box center [1087, 455] width 5 height 16
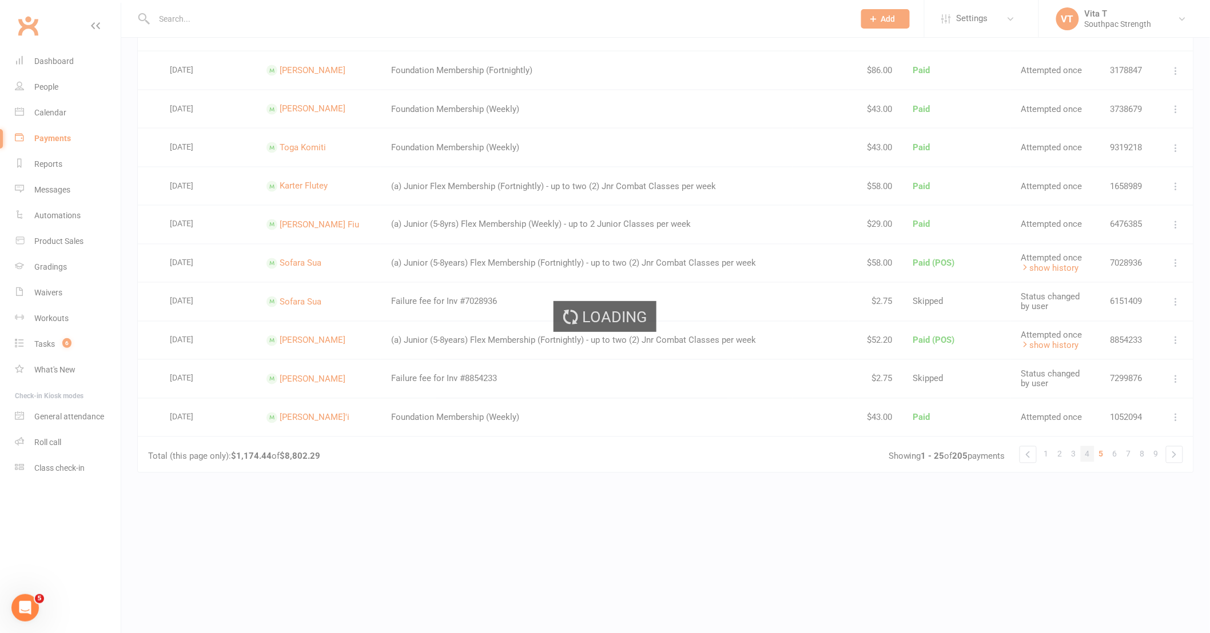
scroll to position [0, 0]
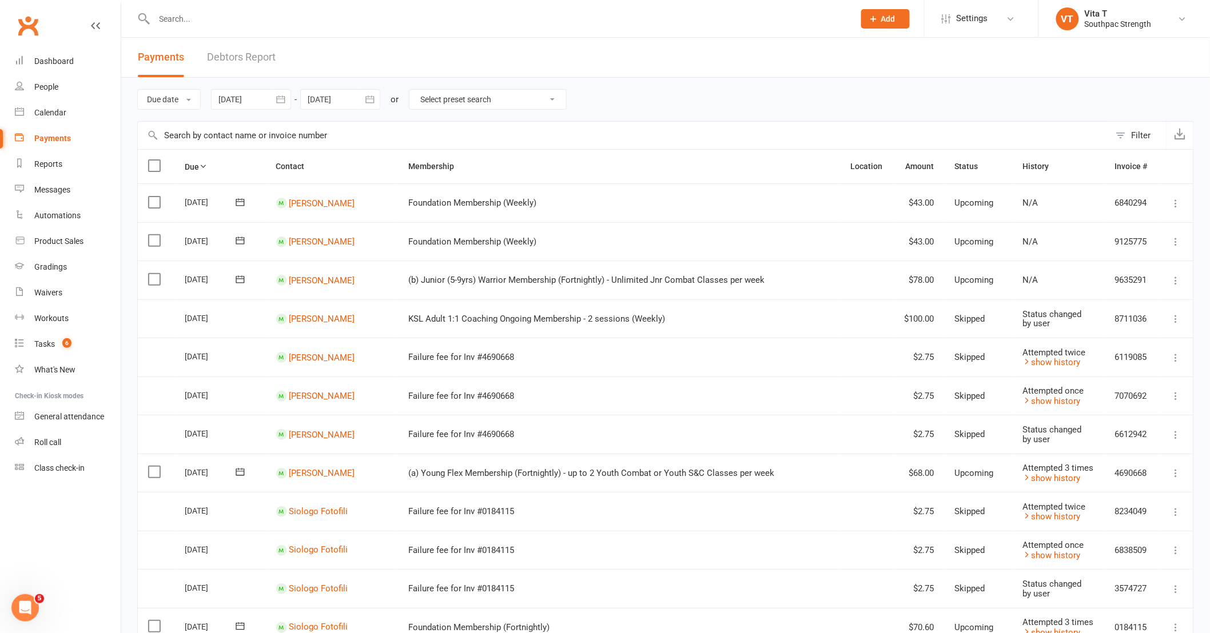
click at [1174, 475] on icon at bounding box center [1175, 473] width 11 height 11
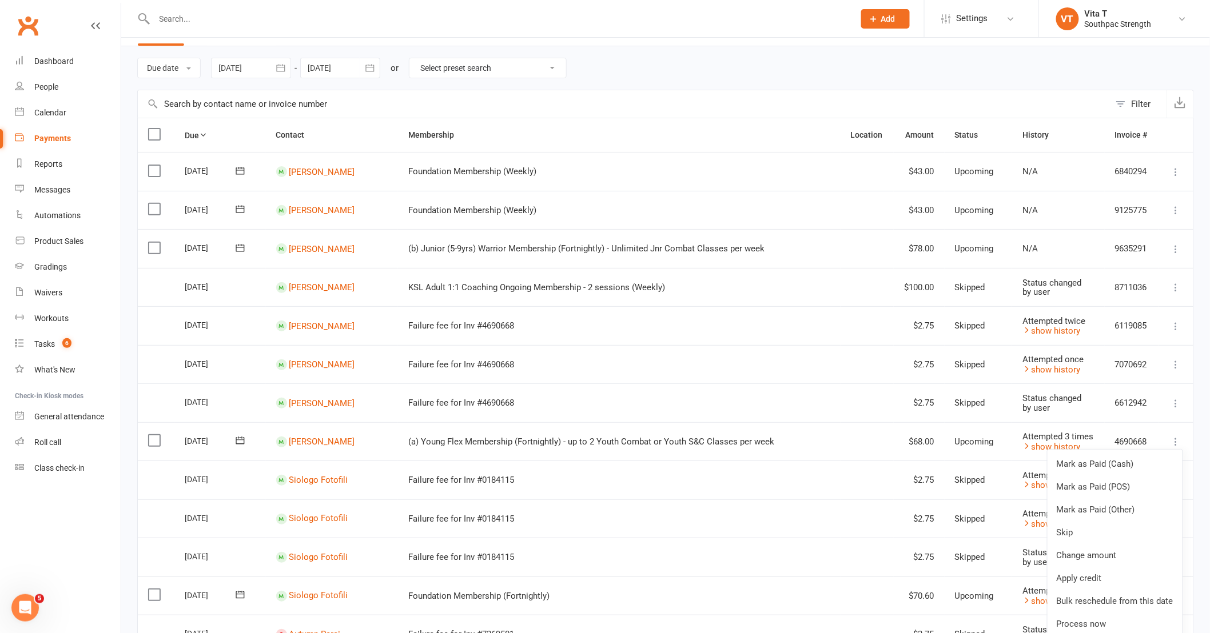
scroll to position [127, 0]
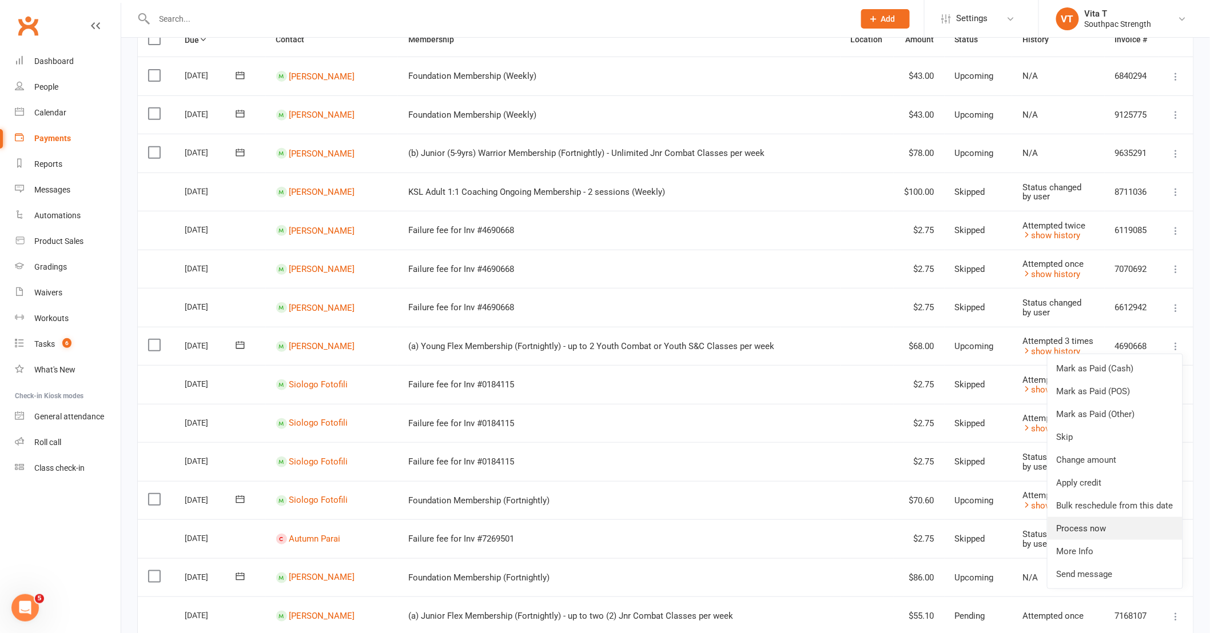
click at [1118, 538] on link "Process now" at bounding box center [1114, 528] width 135 height 23
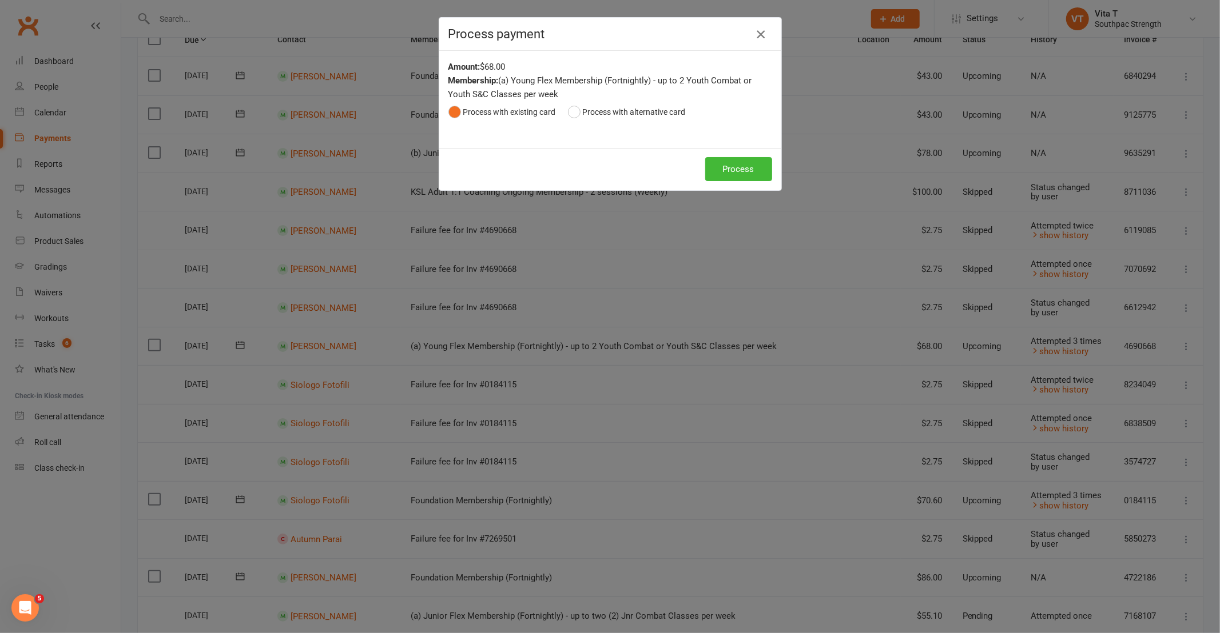
click at [756, 37] on icon "button" at bounding box center [761, 34] width 14 height 14
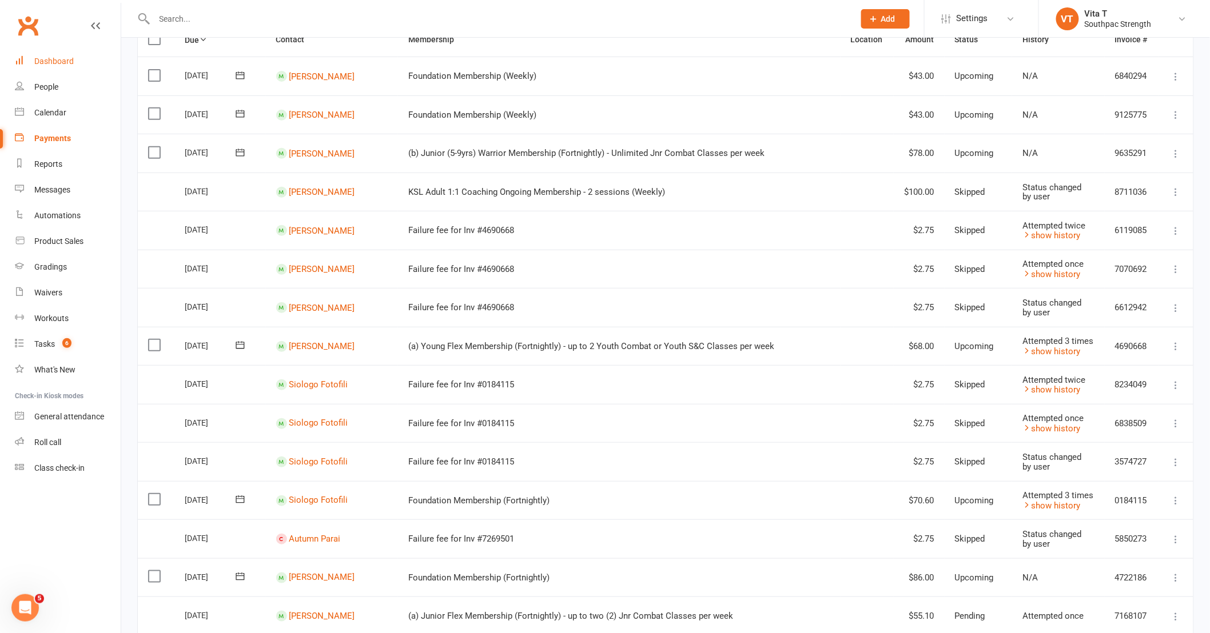
click at [58, 57] on div "Dashboard" at bounding box center [53, 61] width 39 height 9
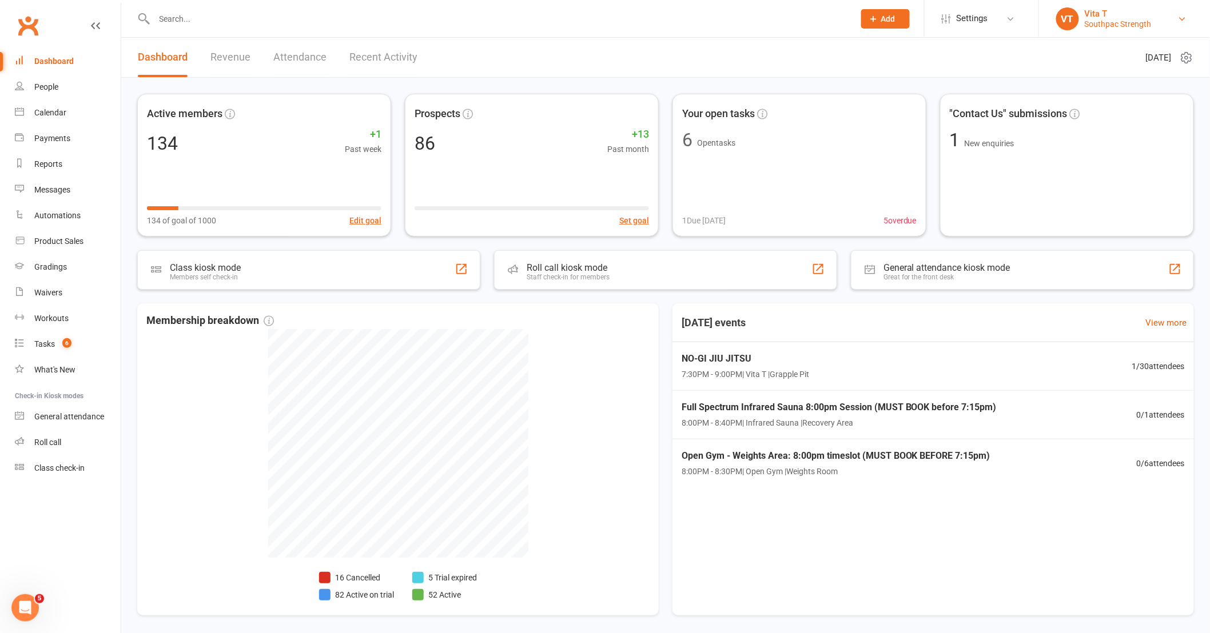
click at [1154, 25] on link "VT Vita T Southpac Strength" at bounding box center [1124, 18] width 137 height 23
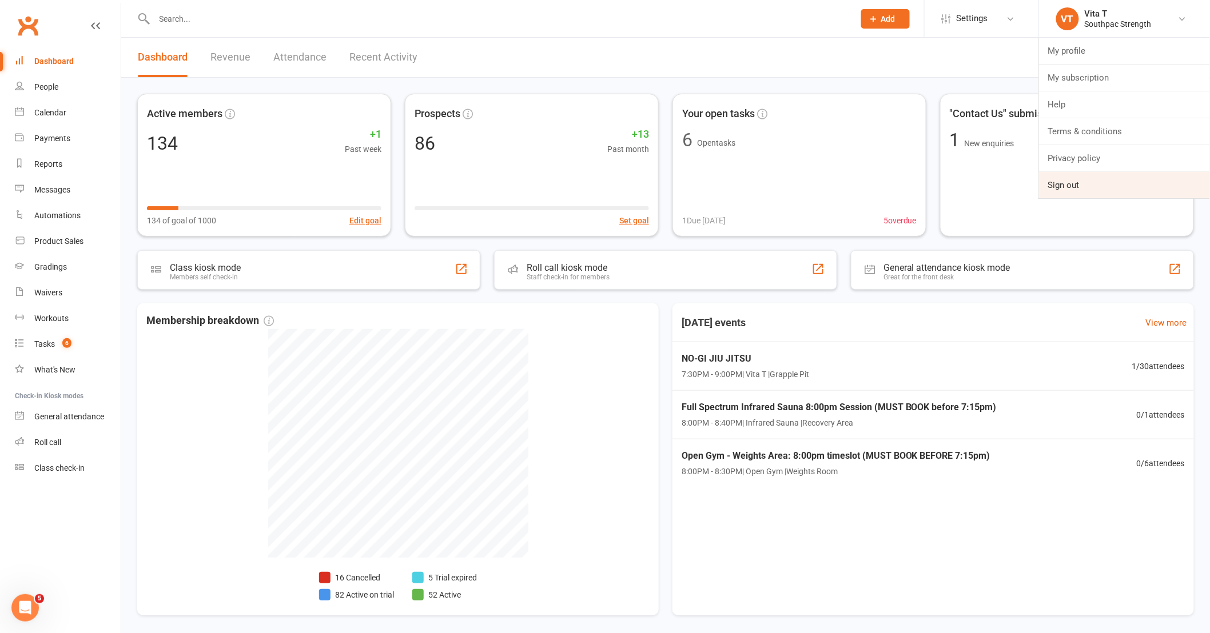
click at [1117, 176] on link "Sign out" at bounding box center [1124, 185] width 171 height 26
